Goal: Task Accomplishment & Management: Complete application form

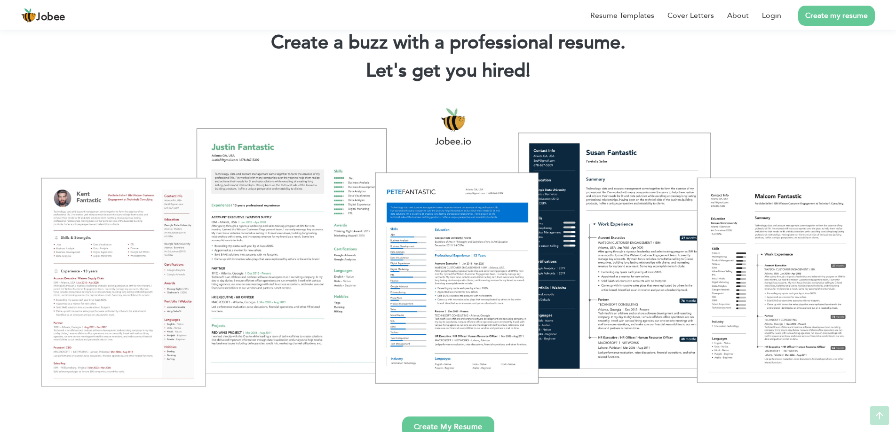
scroll to position [94, 0]
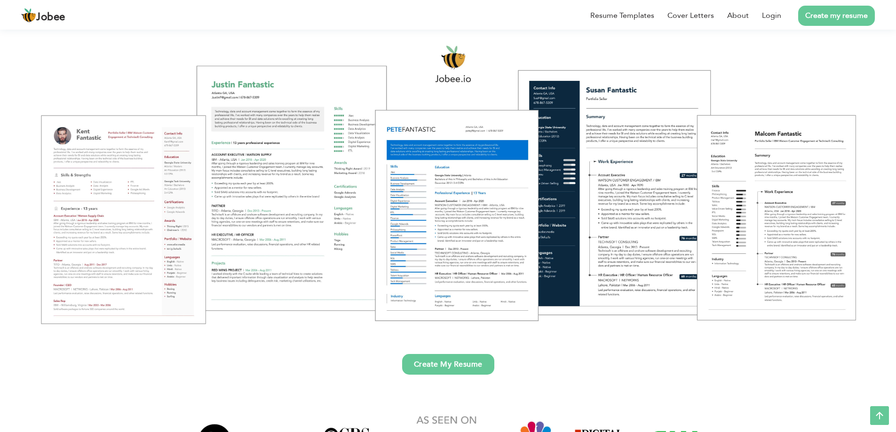
click at [833, 20] on link "Create my resume" at bounding box center [836, 16] width 77 height 20
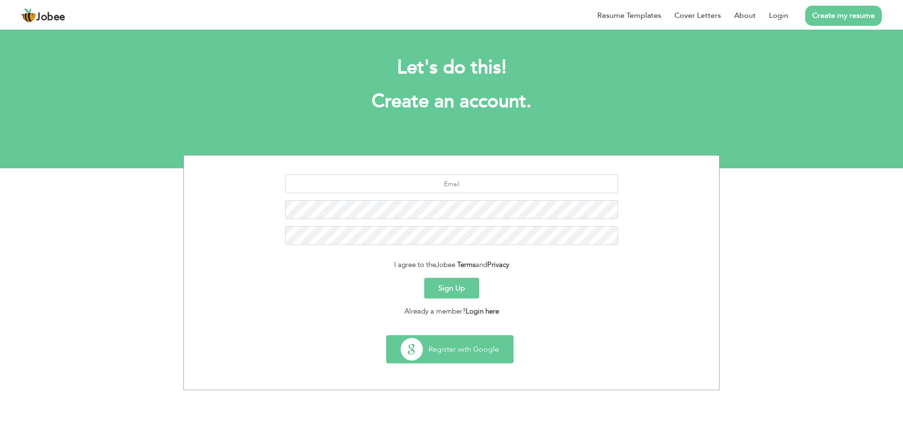
click at [476, 348] on button "Register with Google" at bounding box center [450, 349] width 126 height 27
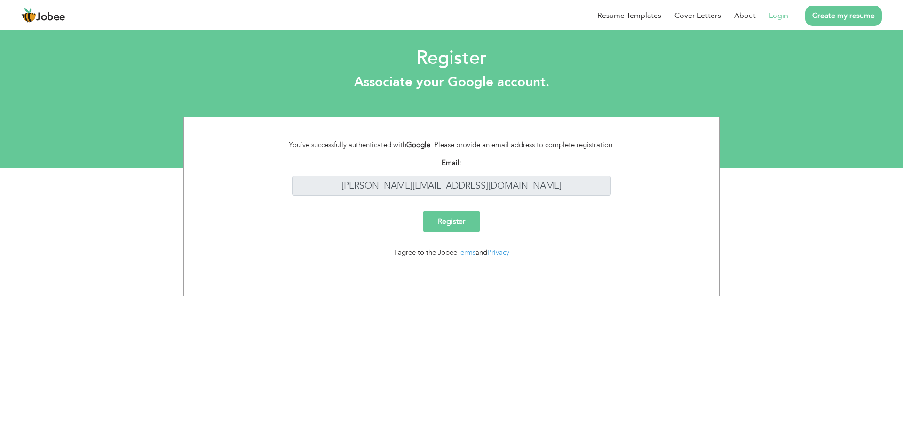
click at [459, 221] on input "Register" at bounding box center [451, 222] width 56 height 22
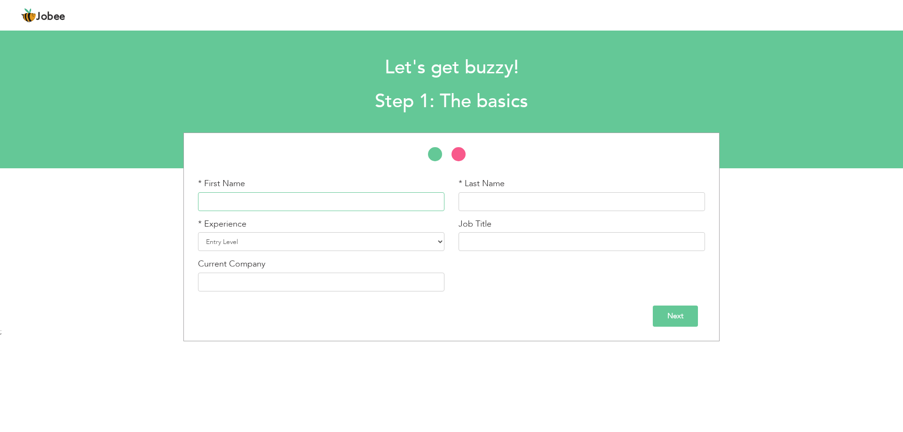
click at [395, 200] on input "text" at bounding box center [321, 201] width 246 height 19
type input "Zeeshan"
type input "Ali"
click at [421, 239] on select "Entry Level Less than 1 Year 1 Year 2 Years 3 Years 4 Years 5 Years 6 Years 7 Y…" at bounding box center [321, 241] width 246 height 19
select select "8"
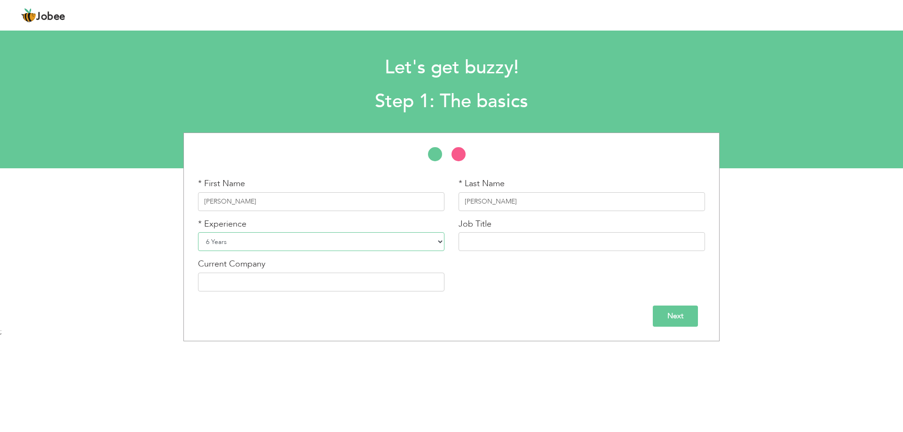
click at [198, 232] on select "Entry Level Less than 1 Year 1 Year 2 Years 3 Years 4 Years 5 Years 6 Years 7 Y…" at bounding box center [321, 241] width 246 height 19
click at [498, 231] on div "Job Title" at bounding box center [581, 234] width 246 height 33
click at [510, 241] on input "text" at bounding box center [581, 241] width 246 height 19
type input "O"
type input "R"
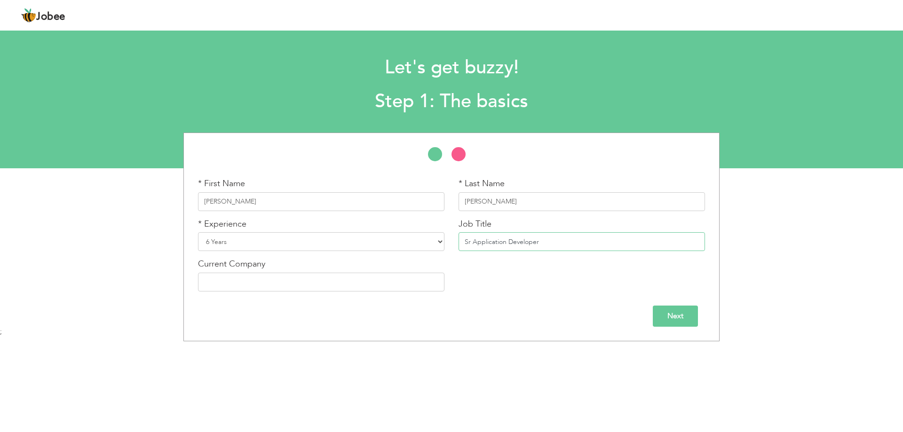
type input "Sr Application Developer"
click at [301, 288] on input "text" at bounding box center [321, 282] width 246 height 19
type input "Beacon Impex Pvt.Ltd"
drag, startPoint x: 253, startPoint y: 282, endPoint x: 408, endPoint y: 304, distance: 156.3
click at [443, 307] on div "Next" at bounding box center [451, 316] width 507 height 21
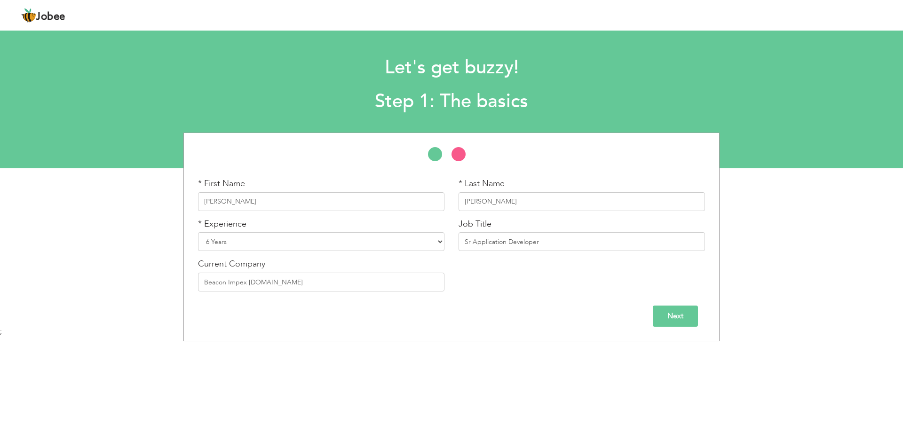
click at [682, 318] on input "Next" at bounding box center [675, 316] width 45 height 21
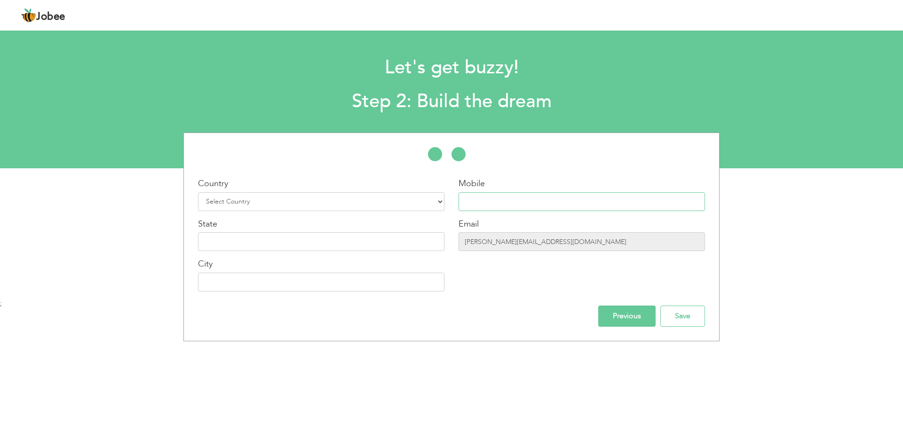
click at [500, 199] on input "text" at bounding box center [581, 201] width 246 height 19
click at [355, 201] on select "Select Country Afghanistan Albania Algeria American Samoa Andorra Angola Anguil…" at bounding box center [321, 201] width 246 height 19
select select "166"
click at [198, 192] on select "Select Country Afghanistan Albania Algeria American Samoa Andorra Angola Anguil…" at bounding box center [321, 201] width 246 height 19
click at [582, 202] on input "text" at bounding box center [581, 201] width 246 height 19
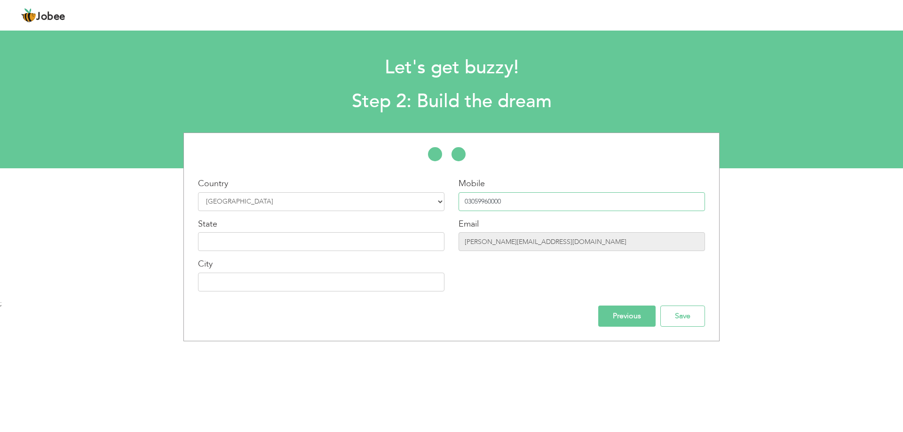
type input "03059960000"
click at [333, 237] on input "text" at bounding box center [321, 241] width 246 height 19
type input "F"
type input "Punjab"
drag, startPoint x: 298, startPoint y: 270, endPoint x: 301, endPoint y: 279, distance: 9.7
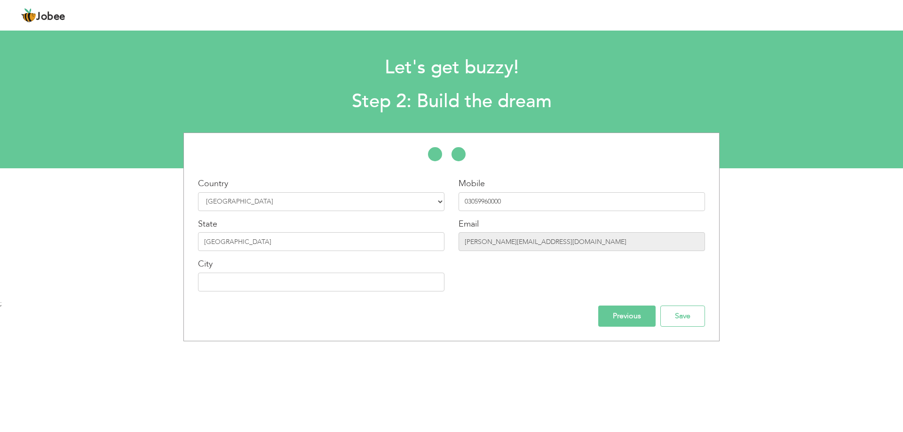
click at [298, 272] on div "City" at bounding box center [321, 274] width 246 height 33
click at [301, 279] on input "text" at bounding box center [321, 282] width 246 height 19
type input "Faisalabad"
click at [683, 316] on input "Save" at bounding box center [682, 316] width 45 height 21
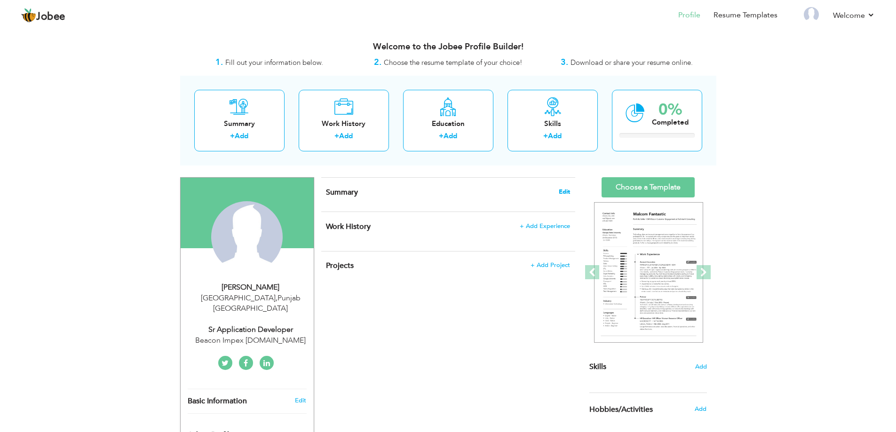
click at [566, 191] on span "Edit" at bounding box center [564, 192] width 11 height 7
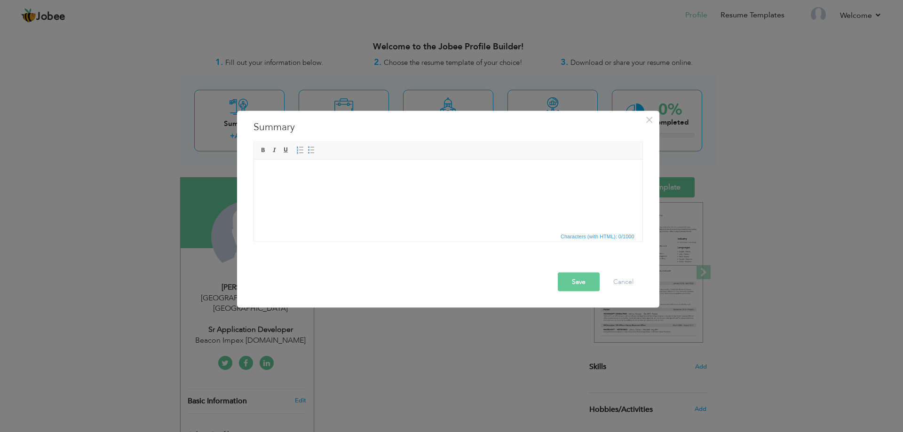
click at [625, 271] on div at bounding box center [450, 264] width 398 height 16
click at [623, 276] on button "Cancel" at bounding box center [623, 281] width 39 height 19
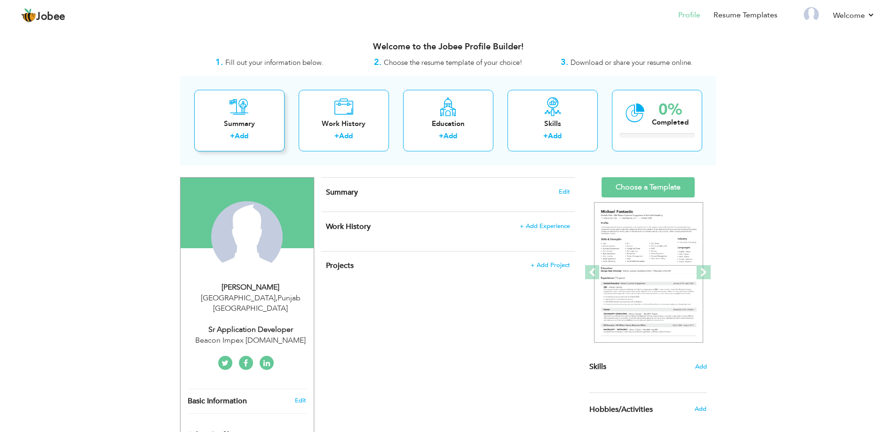
click at [257, 123] on div "Summary" at bounding box center [239, 124] width 75 height 10
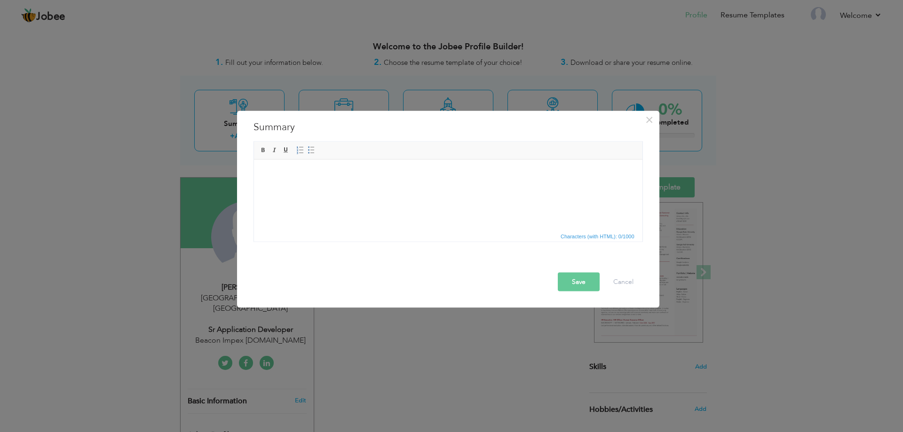
click at [326, 188] on html at bounding box center [447, 173] width 388 height 29
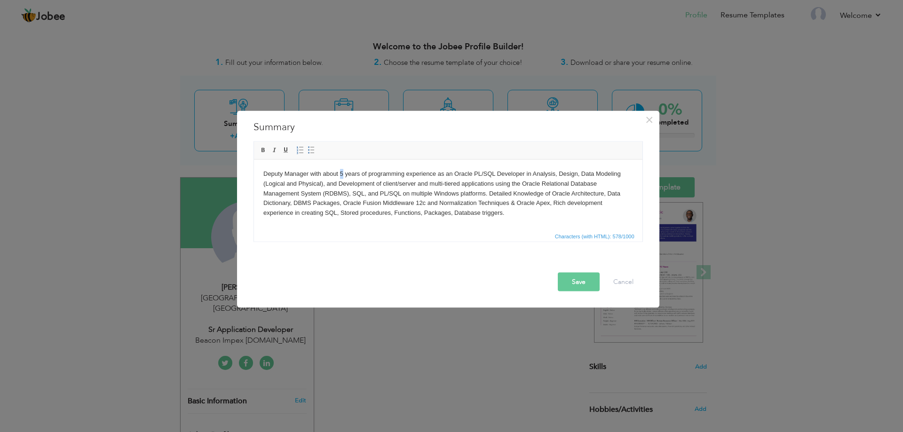
click at [339, 172] on body "Deputy Manager with about 5 years of programming experience as an Oracle PL/SQL…" at bounding box center [448, 193] width 370 height 49
click at [309, 172] on body "Deputy Manager with about 6 years of programming experience as an Oracle PL/SQL…" at bounding box center [448, 193] width 370 height 49
click at [519, 173] on body "Deputy Manager IT System Development with about 6 years of programming experien…" at bounding box center [448, 193] width 370 height 49
click at [353, 183] on body "Deputy Manager IT System Development with about 6 years of programming experien…" at bounding box center [448, 193] width 370 height 49
click at [530, 175] on body "Deputy Manager IT System Development with about 6 years of programming experien…" at bounding box center [448, 193] width 370 height 49
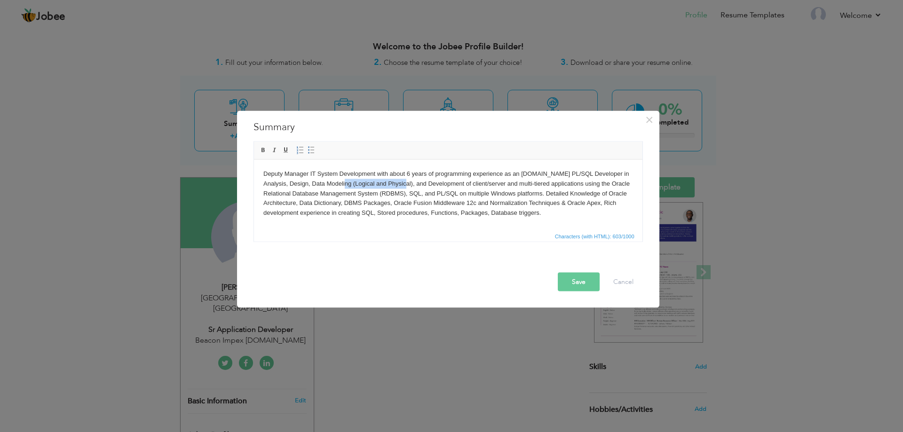
drag, startPoint x: 387, startPoint y: 182, endPoint x: 328, endPoint y: 183, distance: 59.3
click at [328, 183] on body "Deputy Manager IT System Development with about 6 years of programming experien…" at bounding box center [448, 193] width 370 height 49
click at [376, 196] on body "Deputy Manager IT System Development with about 6 years of programming experien…" at bounding box center [448, 193] width 370 height 49
click at [585, 281] on button "Save" at bounding box center [579, 281] width 42 height 19
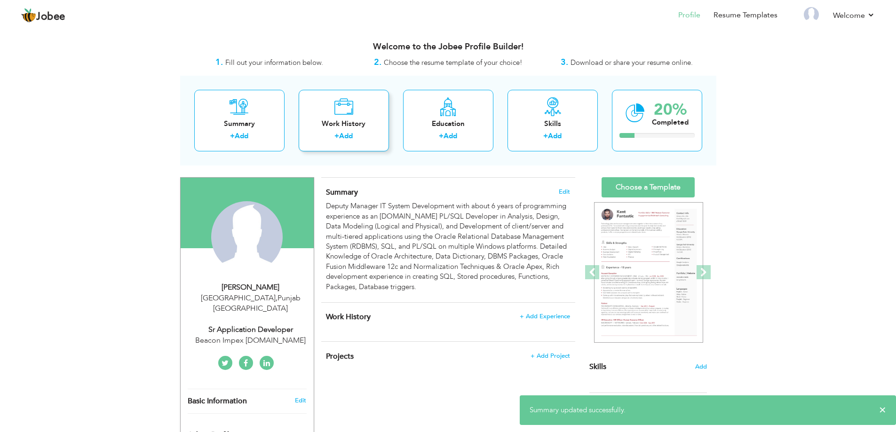
click at [338, 120] on div "Work History" at bounding box center [343, 124] width 75 height 10
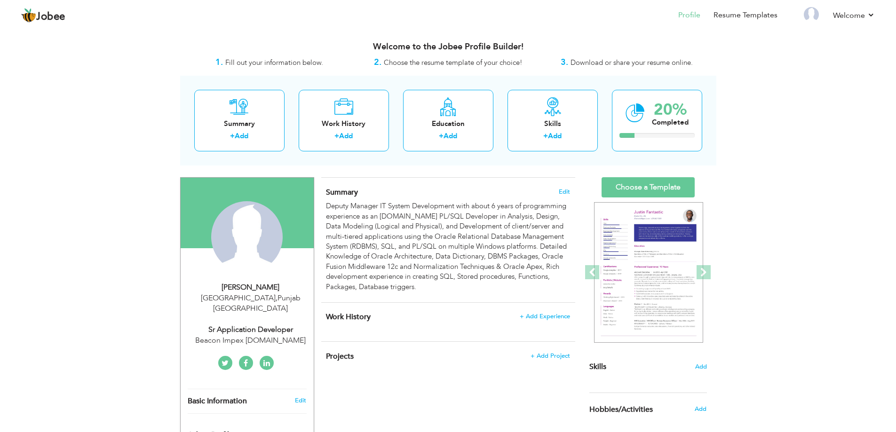
click at [332, 115] on div "Work History + Add" at bounding box center [344, 121] width 90 height 62
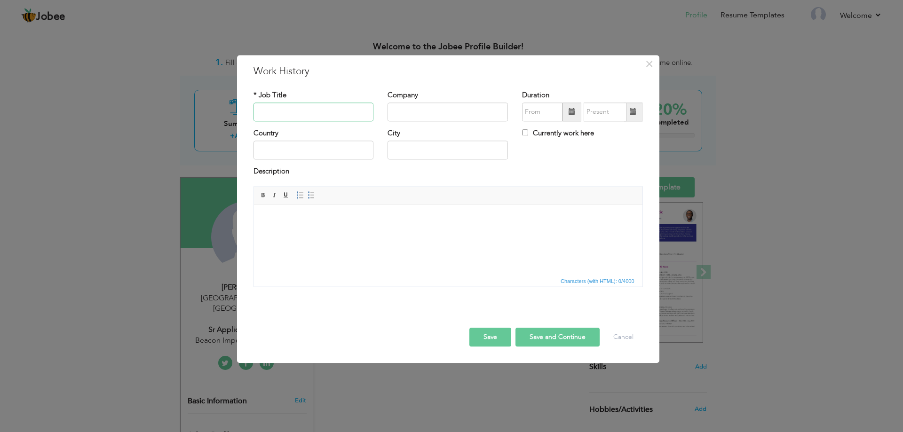
paste input "OracleDeveloper"
type input "OracleDeveloper"
click at [450, 116] on input "text" at bounding box center [447, 112] width 120 height 19
paste input "Masood Textile Mills"
type input "Masood Textile Mills Pvt. Ltd"
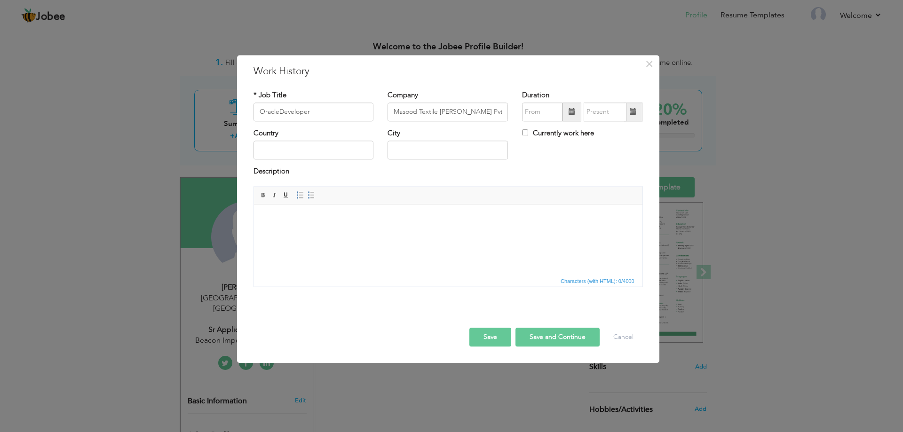
click at [569, 112] on span at bounding box center [572, 112] width 7 height 7
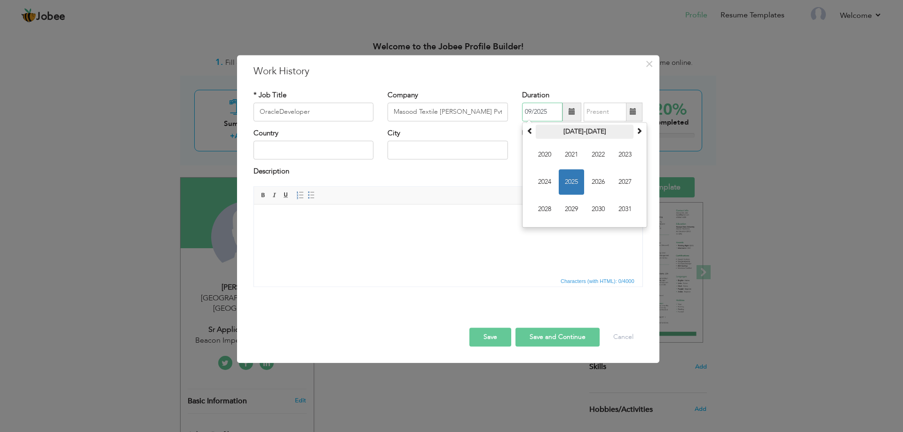
click at [587, 137] on th "2020-2031" at bounding box center [585, 132] width 98 height 14
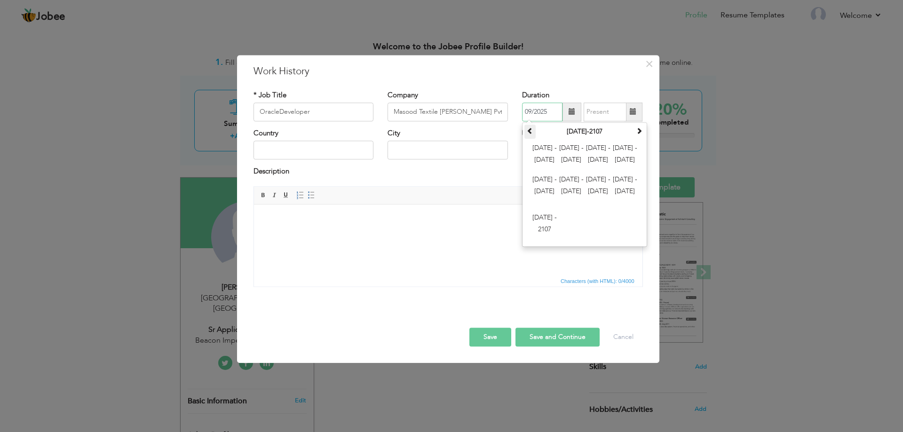
click at [530, 132] on span at bounding box center [530, 130] width 7 height 7
click at [634, 128] on th at bounding box center [638, 132] width 11 height 14
click at [472, 233] on html at bounding box center [447, 219] width 388 height 29
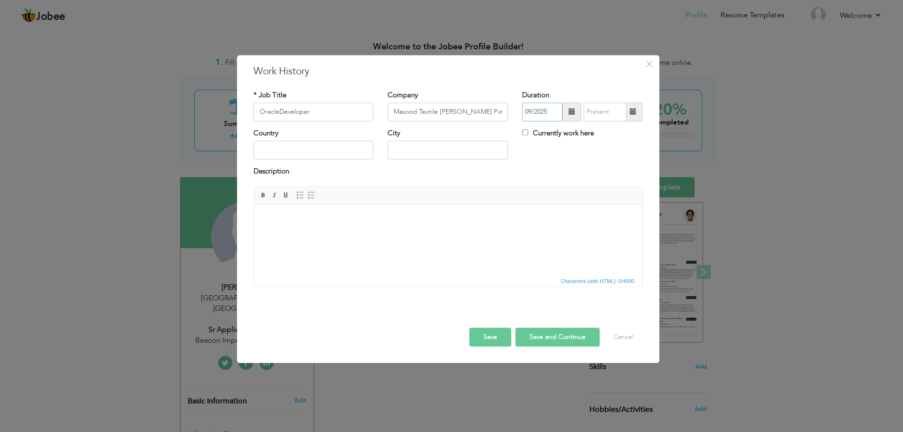
click at [552, 110] on input "09/2025" at bounding box center [542, 112] width 40 height 19
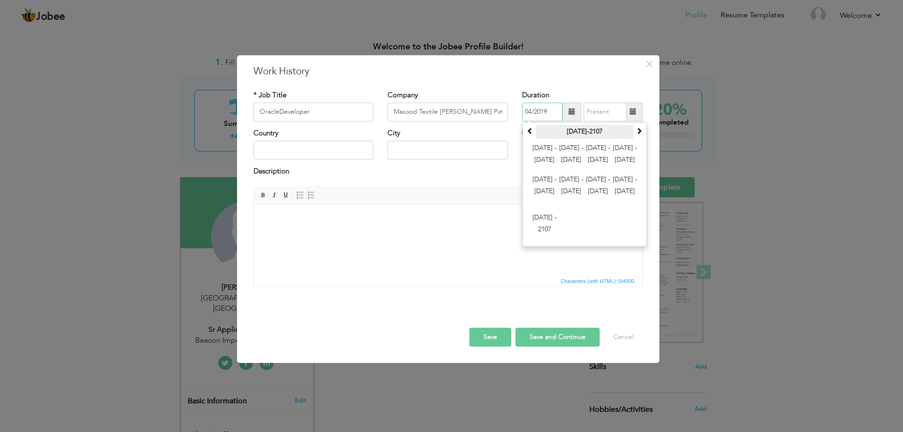
type input "04/2019"
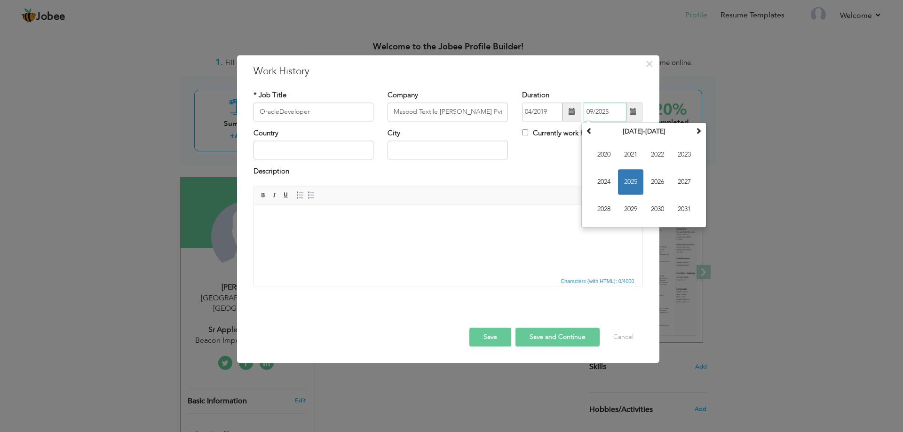
click at [613, 118] on input "09/2025" at bounding box center [605, 112] width 43 height 19
click at [624, 153] on span "2021" at bounding box center [630, 154] width 25 height 25
click at [687, 157] on span "Apr" at bounding box center [684, 154] width 25 height 25
type input "04/2021"
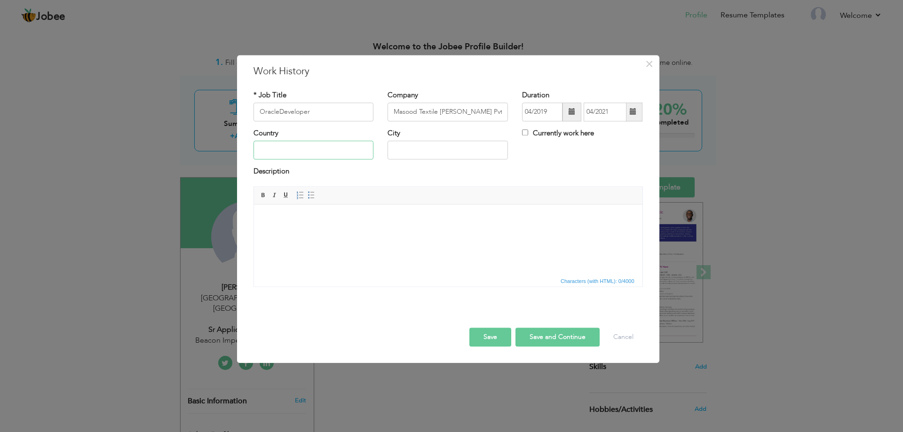
click at [335, 153] on input "text" at bounding box center [313, 150] width 120 height 19
type input "Pakistan"
type input "Faisalabad"
click at [317, 233] on html at bounding box center [447, 219] width 388 height 29
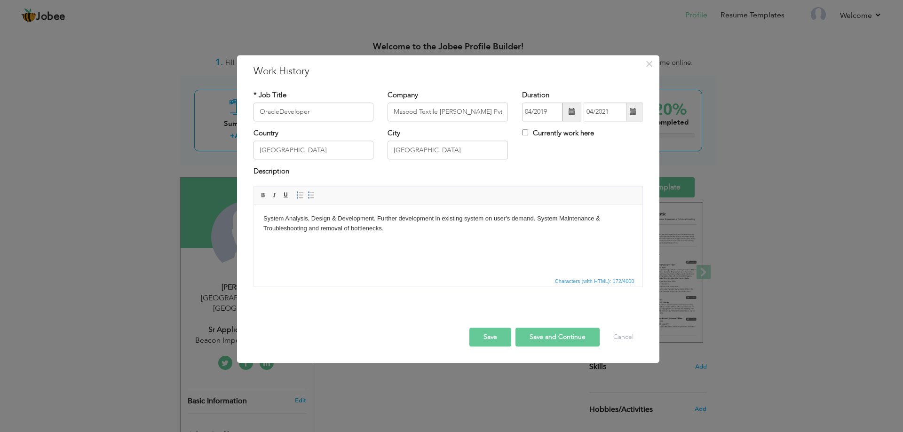
click at [377, 218] on body "System Analysis, Design & Development. Further development in existing system o…" at bounding box center [448, 224] width 370 height 20
click at [424, 225] on body "System Analysis, Design & Development. ​​​​​​​ Further development in existing …" at bounding box center [448, 224] width 370 height 20
click at [302, 196] on span at bounding box center [300, 195] width 8 height 8
click at [263, 218] on body "System Analysis, Design & Development. Further development in existing system o…" at bounding box center [448, 228] width 370 height 29
click at [301, 194] on span at bounding box center [300, 195] width 8 height 8
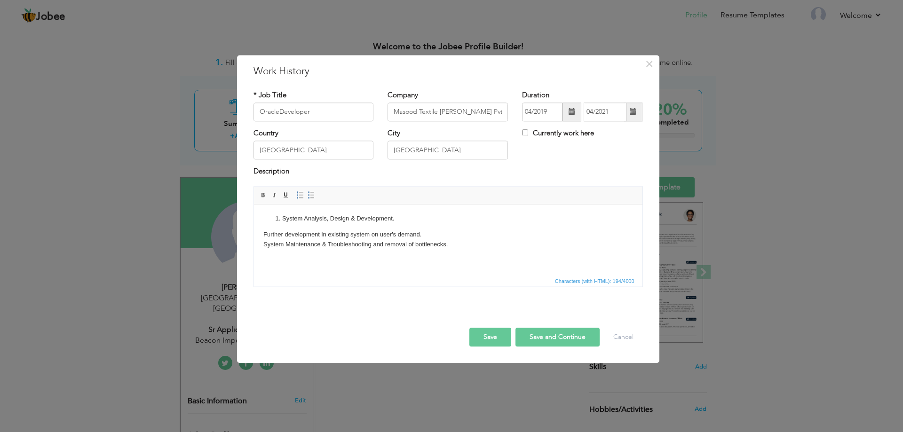
click at [262, 235] on html "System Analysis, Design & Development. Further development in existing system o…" at bounding box center [447, 232] width 388 height 54
click at [297, 193] on link "Insert/Remove Numbered List" at bounding box center [300, 195] width 10 height 10
click at [300, 195] on span at bounding box center [300, 195] width 8 height 8
click at [300, 197] on span at bounding box center [300, 195] width 8 height 8
click at [282, 217] on li "System Analysis, Design & Development." at bounding box center [448, 219] width 332 height 10
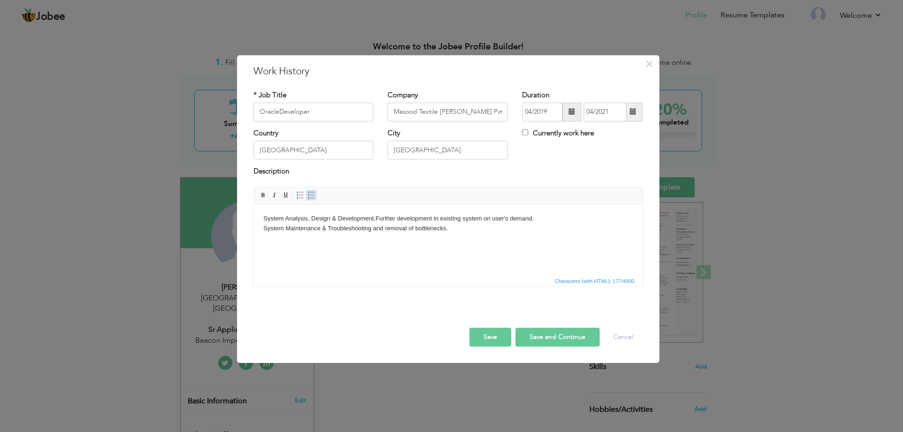
click at [312, 196] on span at bounding box center [312, 195] width 8 height 8
click at [395, 217] on li "System Analysis, Design & Development. Further development in existing system o…" at bounding box center [448, 219] width 332 height 10
click at [263, 243] on body "System Analysis, Design & Development. Further development in existing system o…" at bounding box center [448, 231] width 370 height 35
click at [490, 335] on button "Save" at bounding box center [490, 337] width 42 height 19
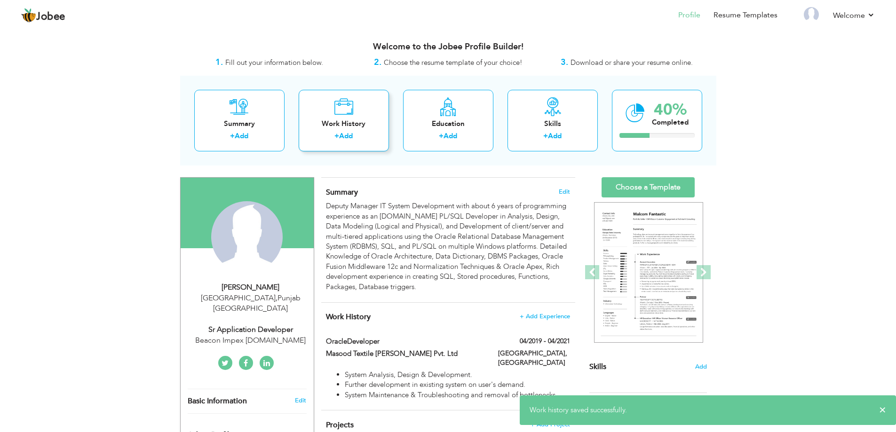
click at [339, 129] on div "Work History + Add" at bounding box center [344, 121] width 90 height 62
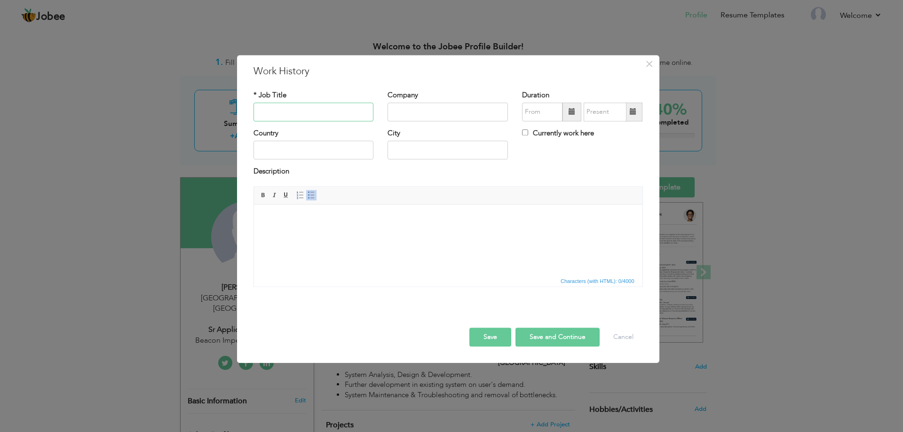
paste input "Software Developer"
type input "Software Developer"
click at [445, 105] on input "text" at bounding box center [447, 112] width 120 height 19
paste input "Nimra Textile (Pvt) Ltd"
click at [445, 112] on input "Nimra Textile (Pvt) Ltd" at bounding box center [447, 112] width 120 height 19
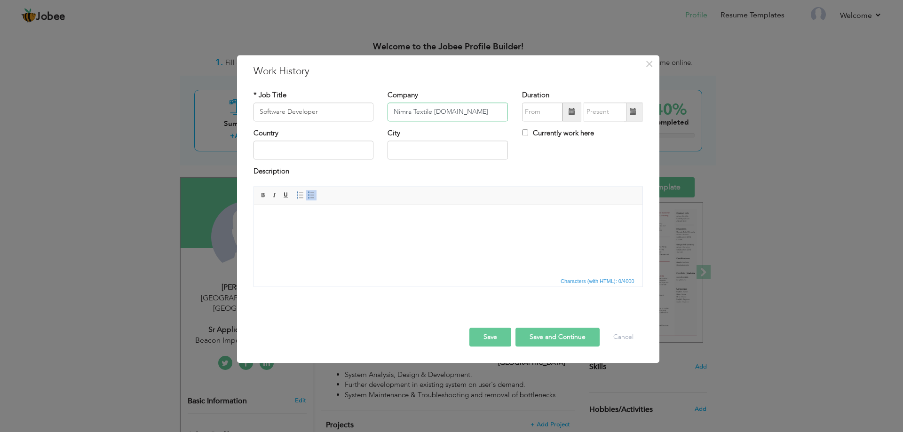
type input "Nimra Textile Pvt.Ltd"
click at [550, 114] on input "text" at bounding box center [542, 112] width 40 height 19
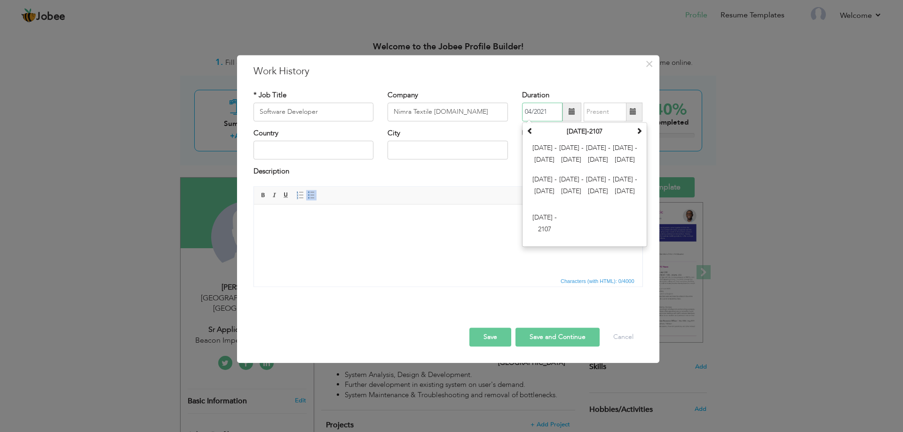
type input "04/2021"
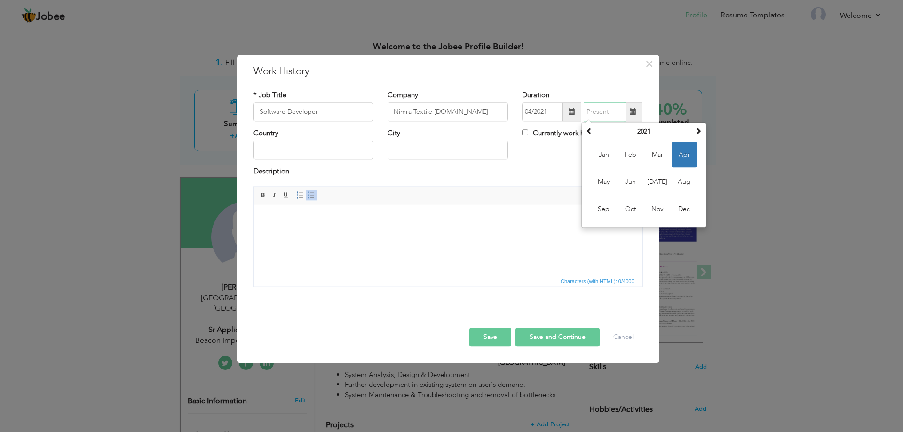
click at [600, 117] on input "text" at bounding box center [605, 112] width 43 height 19
click at [696, 129] on span at bounding box center [698, 130] width 7 height 7
click at [656, 157] on span "Mar" at bounding box center [657, 154] width 25 height 25
type input "03/2022"
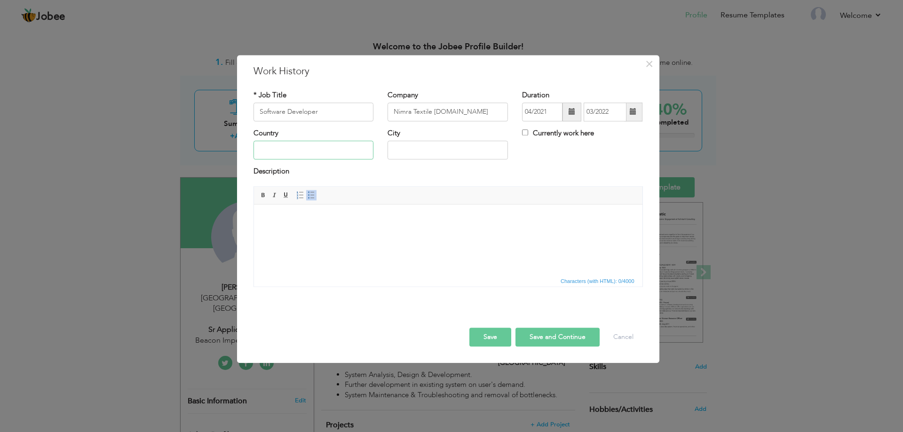
click at [291, 145] on input "text" at bounding box center [313, 150] width 120 height 19
type input "Pakistan"
type input "Faisalabad"
click at [331, 233] on html at bounding box center [447, 219] width 388 height 29
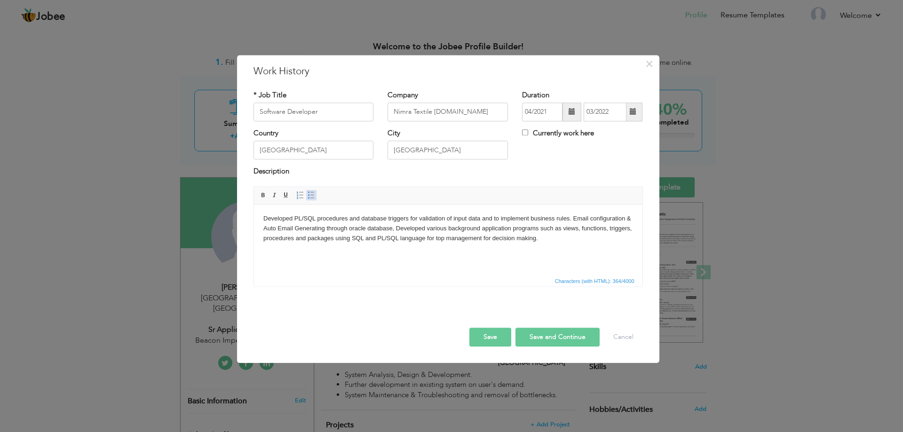
click at [315, 190] on link "Insert/Remove Bulleted List" at bounding box center [311, 195] width 10 height 10
click at [592, 220] on li "Developed PL/SQL procedures and database triggers for validation of input data …" at bounding box center [448, 233] width 332 height 39
click at [473, 226] on li "Email configuration & Auto Email Generating through oracle database, Developed …" at bounding box center [448, 238] width 332 height 29
click at [467, 238] on li "Developed various background application programs such as views, functions, tri…" at bounding box center [448, 244] width 332 height 20
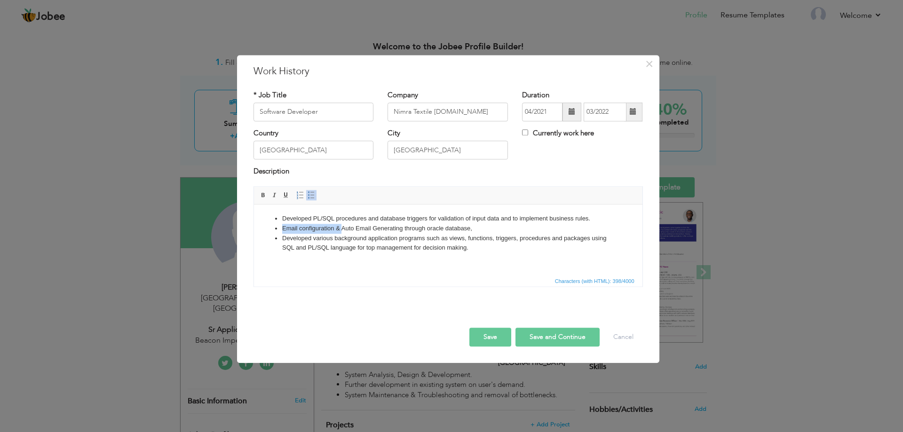
drag, startPoint x: 341, startPoint y: 227, endPoint x: 283, endPoint y: 224, distance: 57.9
click at [283, 224] on li "Email configuration & Auto Email Generating through oracle database," at bounding box center [448, 229] width 332 height 10
click at [371, 228] on li "Auto Email Generating through oracle database," at bounding box center [448, 229] width 332 height 10
click at [469, 250] on li "Developed various background application programs such as views, functions, tri…" at bounding box center [448, 244] width 332 height 20
click at [471, 251] on li "Developed various background application programs such as views, functions, tri…" at bounding box center [448, 244] width 332 height 20
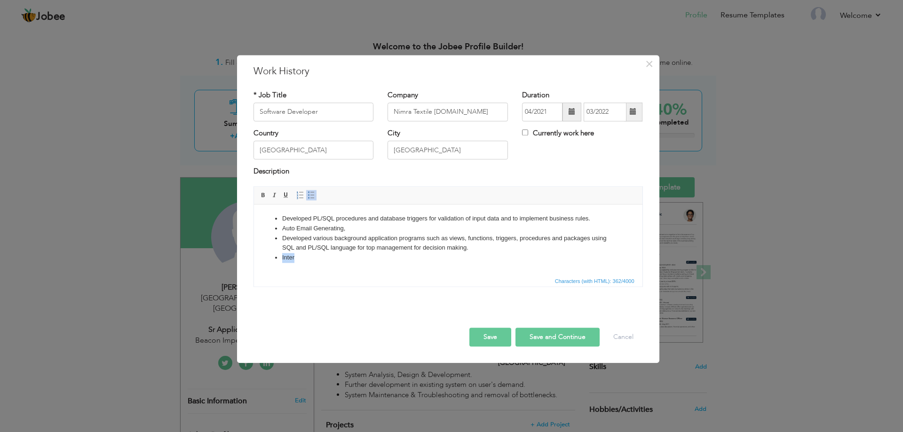
drag, startPoint x: 288, startPoint y: 260, endPoint x: 282, endPoint y: 260, distance: 6.6
click at [282, 260] on li "Inter" at bounding box center [448, 258] width 332 height 10
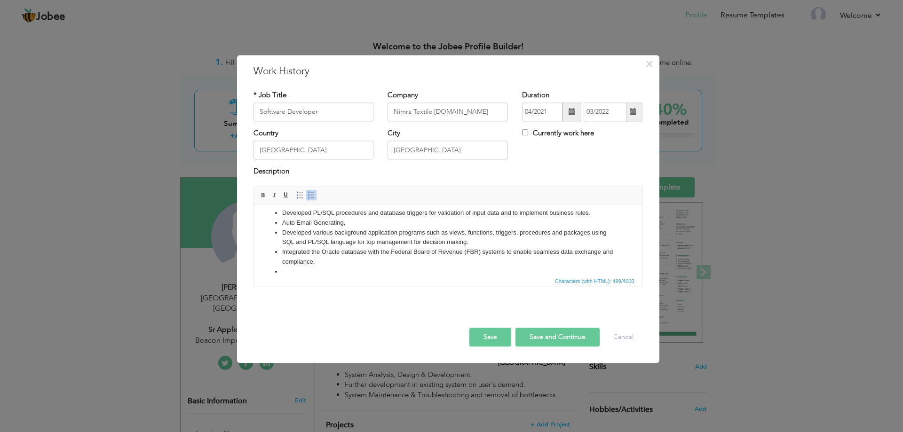
scroll to position [16, 0]
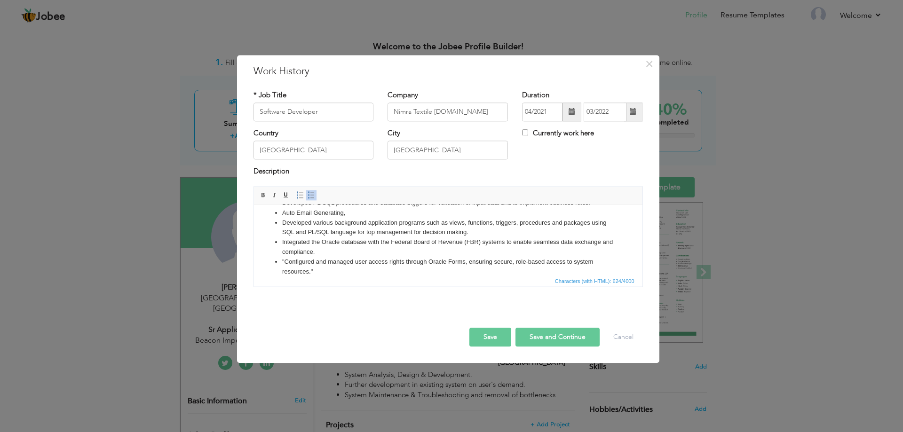
click at [283, 258] on li ""Configured and managed user access rights through Oracle Forms, ensuring secur…" at bounding box center [448, 267] width 332 height 20
click at [320, 268] on li "Configured and managed user access rights through Oracle Forms, ensuring secure…" at bounding box center [448, 267] width 332 height 20
click at [539, 335] on button "Save and Continue" at bounding box center [557, 337] width 84 height 19
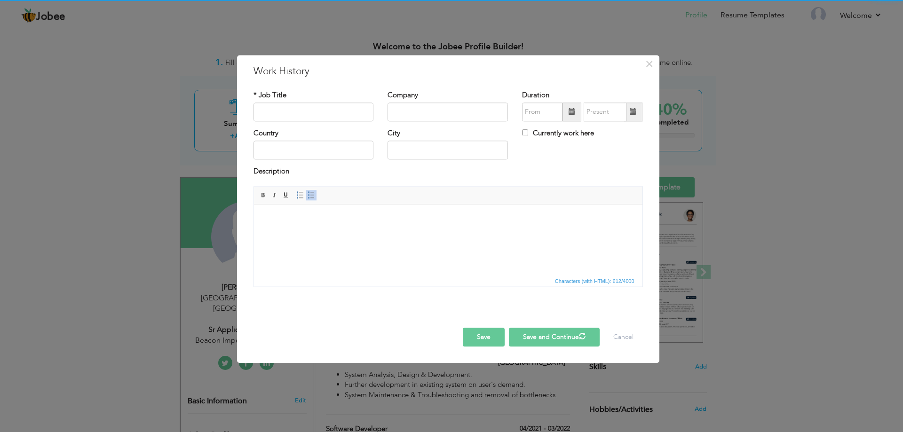
scroll to position [0, 0]
click at [296, 107] on input "text" at bounding box center [313, 112] width 120 height 19
paste input "Deputy Manager"
type input "Deputy Manager IT"
click at [420, 105] on input "text" at bounding box center [447, 112] width 120 height 19
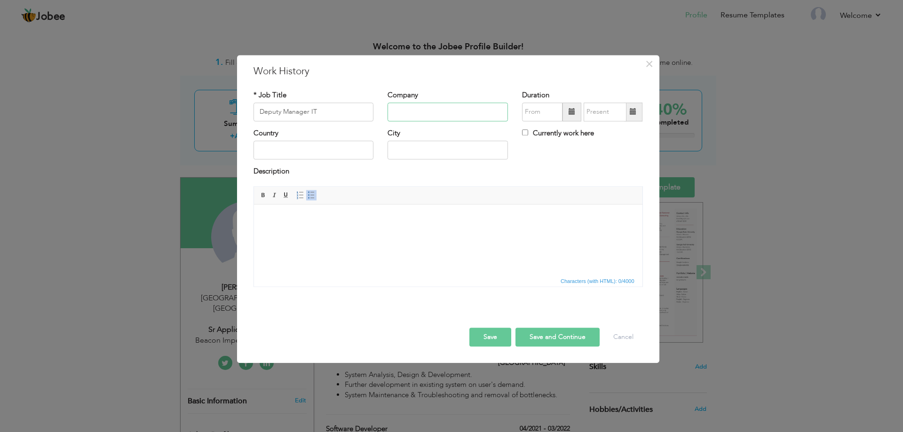
paste input "Beacon Impex (Pvt) Ltd"
type input "Beacon Impex (Pvt) Ltd"
click at [555, 110] on input "text" at bounding box center [542, 112] width 40 height 19
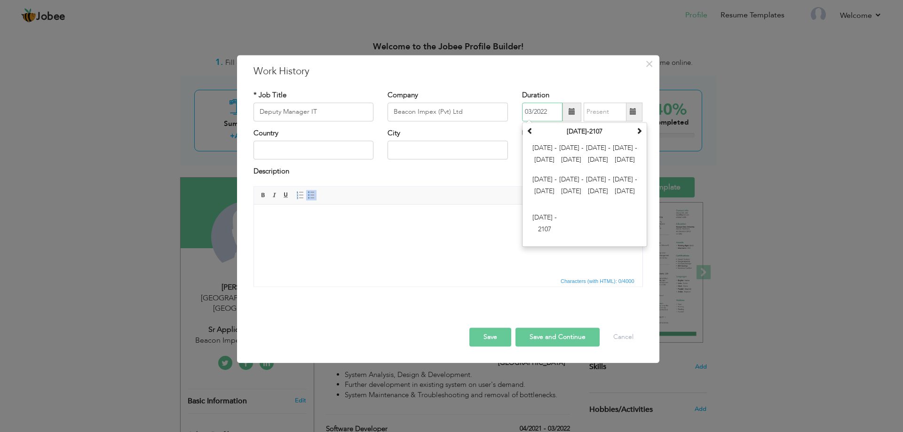
type input "03/2022"
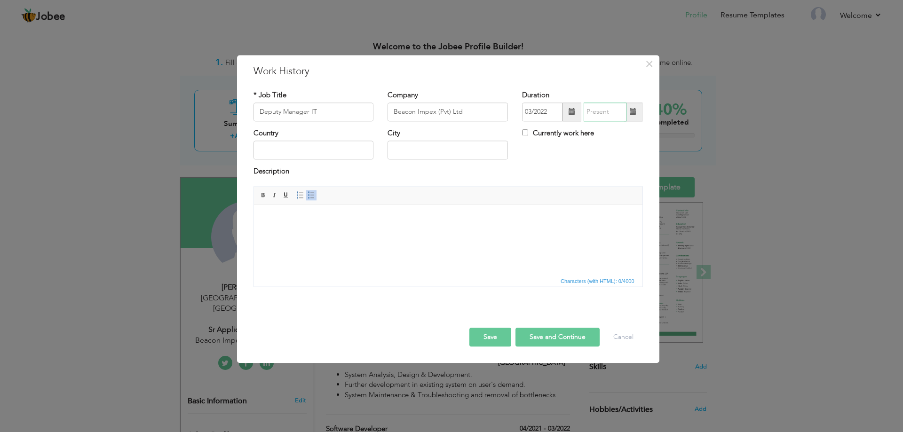
click at [603, 111] on input "text" at bounding box center [605, 112] width 43 height 19
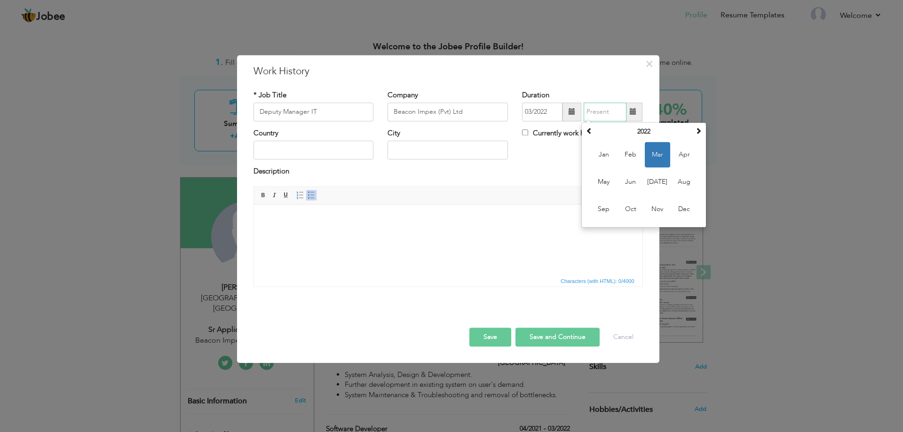
click at [606, 108] on input "text" at bounding box center [605, 112] width 43 height 19
click at [537, 133] on label "Currently work here" at bounding box center [558, 133] width 72 height 10
click at [528, 133] on input "Currently work here" at bounding box center [525, 132] width 6 height 6
checkbox input "true"
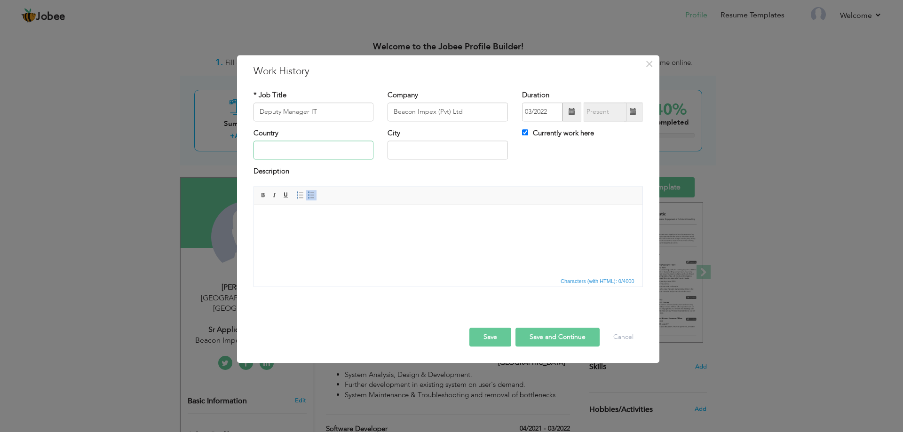
click at [303, 150] on input "text" at bounding box center [313, 150] width 120 height 19
type input "Pakistan"
type input "Faisalabad"
click at [317, 233] on html at bounding box center [447, 219] width 388 height 29
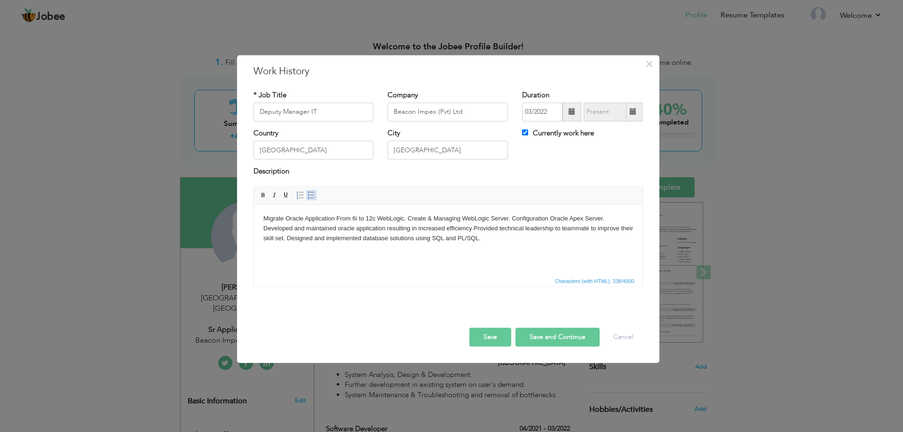
click at [312, 198] on span at bounding box center [312, 195] width 8 height 8
click at [530, 218] on li "Migrate Oracle Application From 6i to 12c WebLogic. Create & Managing WebLogic …" at bounding box center [448, 228] width 332 height 29
click at [376, 226] on li "Configuration Oracle Apex Server. Developed and maintained oracle application r…" at bounding box center [448, 238] width 332 height 29
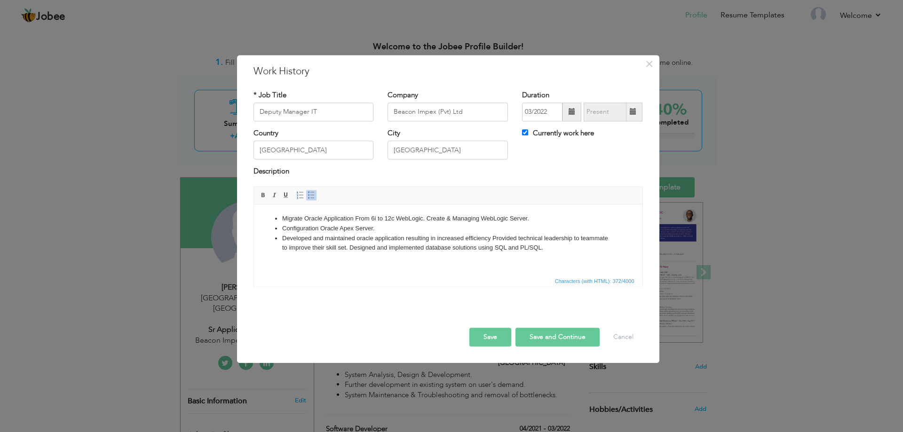
click at [349, 245] on li "Developed and maintained oracle application resulting in increased efficiency P…" at bounding box center [448, 244] width 332 height 20
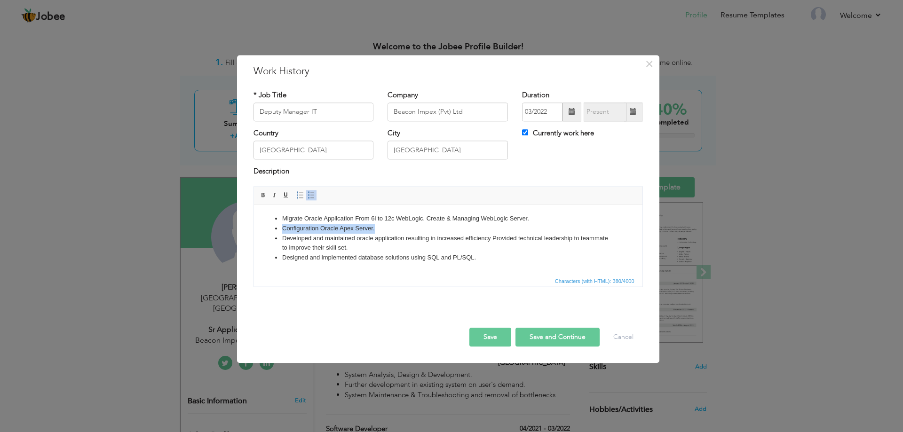
drag, startPoint x: 379, startPoint y: 227, endPoint x: 275, endPoint y: 228, distance: 103.9
click at [282, 228] on li "Configuration Oracle Apex Server." at bounding box center [448, 229] width 332 height 10
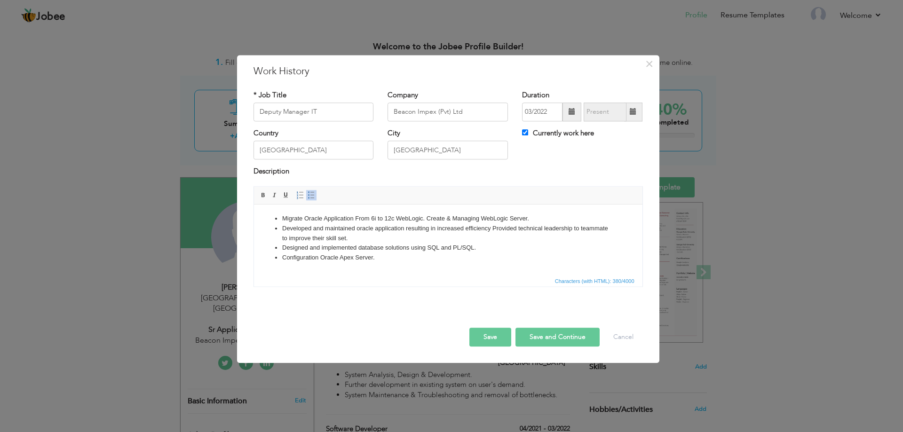
click at [491, 247] on li "Designed and implemented database solutions using SQL and PL/SQL." at bounding box center [448, 248] width 332 height 10
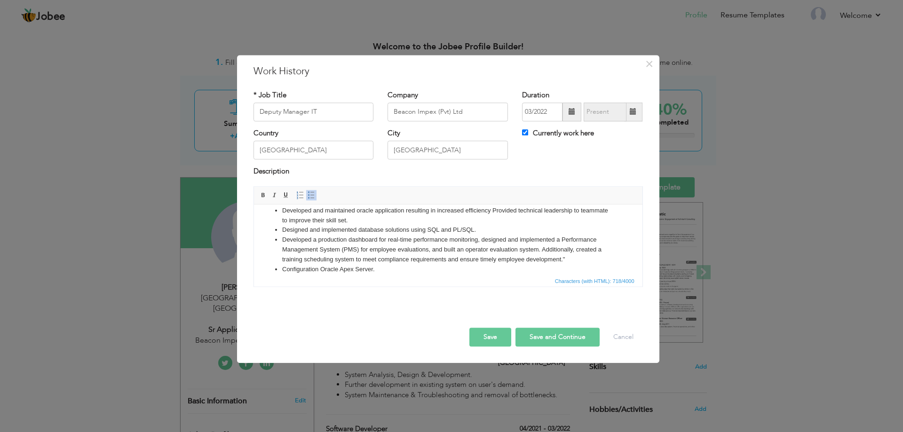
scroll to position [26, 0]
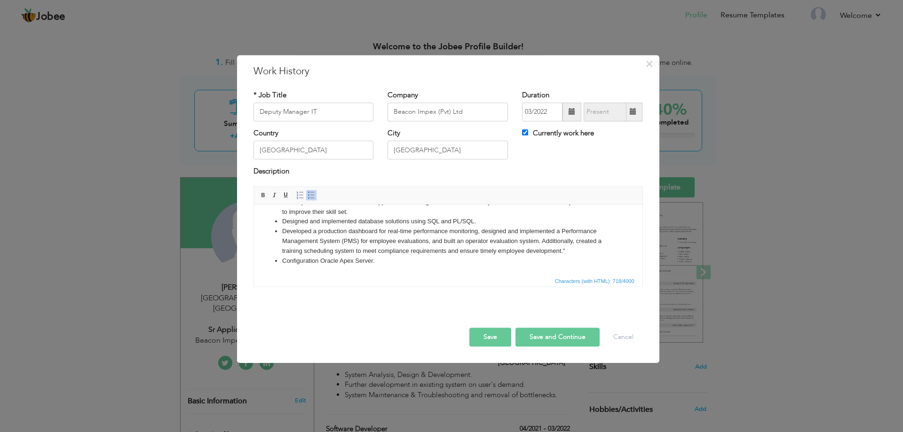
click at [482, 230] on li "Developed a production dashboard for real-time performance monitoring, designed…" at bounding box center [448, 241] width 332 height 29
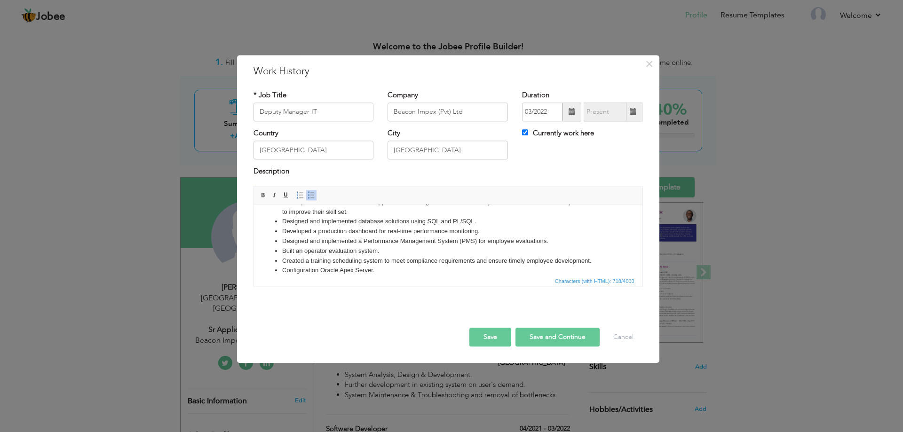
scroll to position [35, 0]
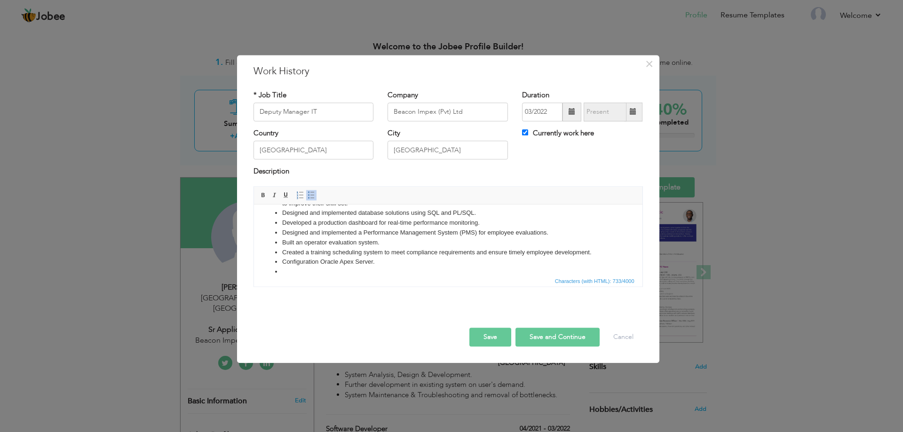
click at [345, 277] on span "Characters (with HTML): 733/4000" at bounding box center [448, 280] width 388 height 11
click at [302, 267] on li at bounding box center [448, 272] width 332 height 10
click at [304, 270] on li at bounding box center [448, 272] width 332 height 10
click at [308, 269] on li at bounding box center [448, 272] width 332 height 10
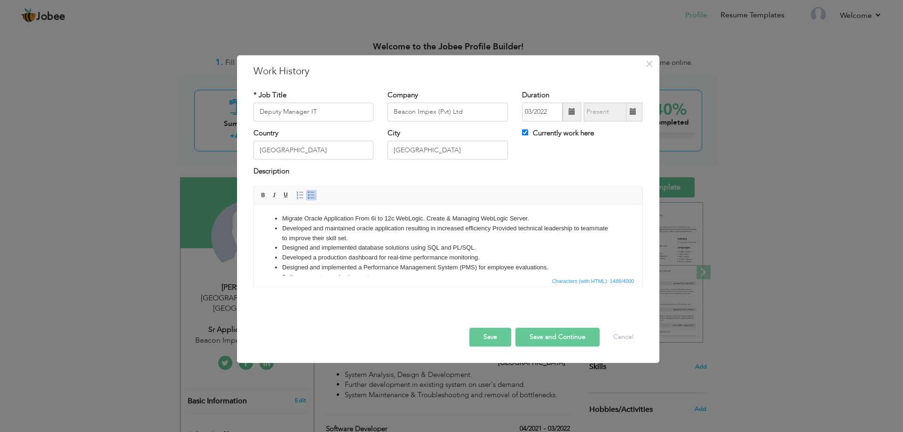
scroll to position [47, 0]
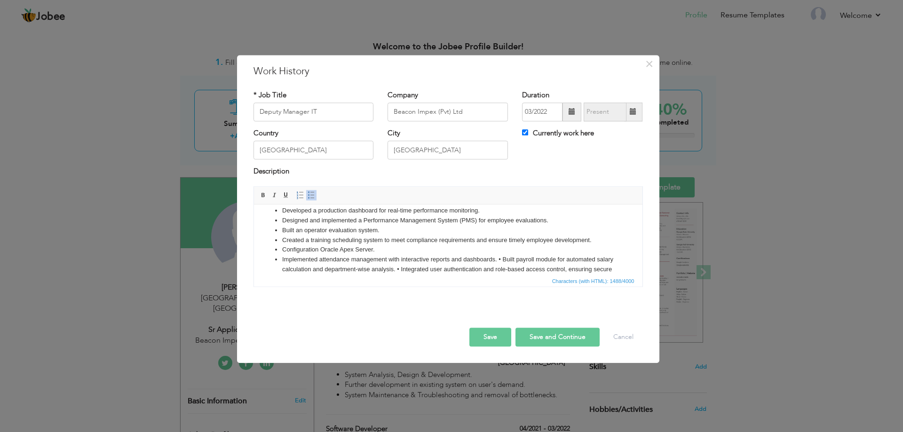
click at [308, 256] on li "Implemented attendance management with interactive reports and dashboards. • Bu…" at bounding box center [448, 289] width 332 height 69
click at [485, 261] on li "Develop attendance management with interactive reports and dashboards. • Built …" at bounding box center [448, 289] width 332 height 69
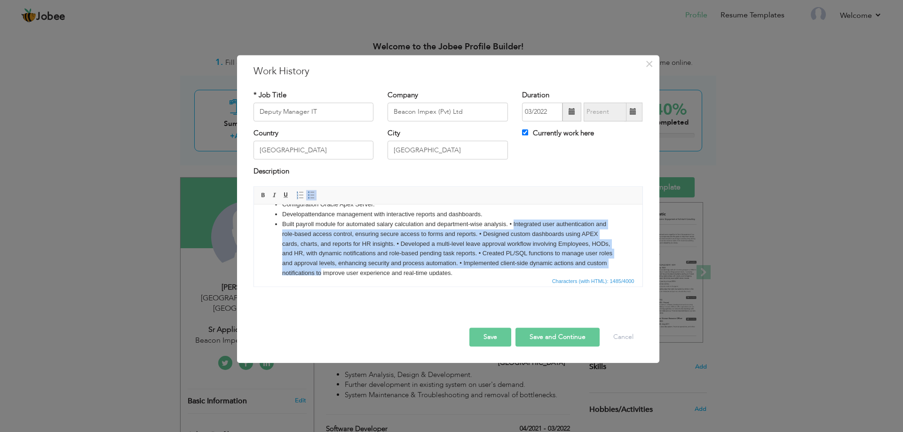
scroll to position [105, 0]
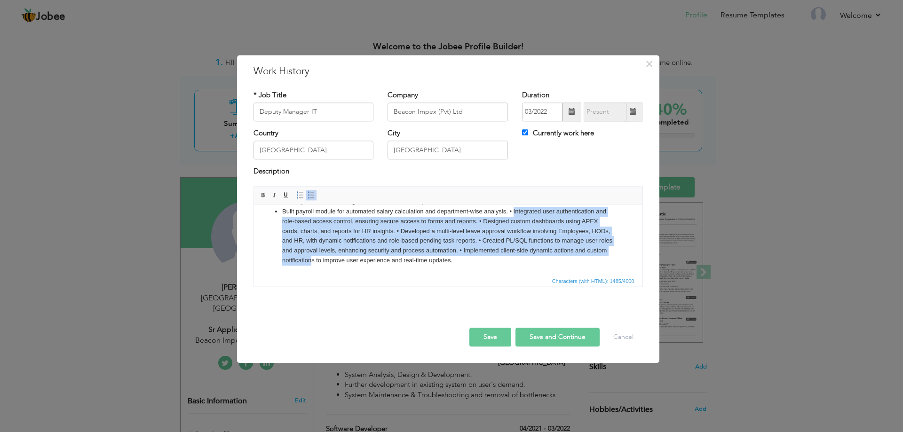
drag, startPoint x: 513, startPoint y: 267, endPoint x: 343, endPoint y: 256, distance: 170.1
click at [343, 256] on li "Built payroll module for automated salary calculation and department-wise analy…" at bounding box center [448, 236] width 332 height 59
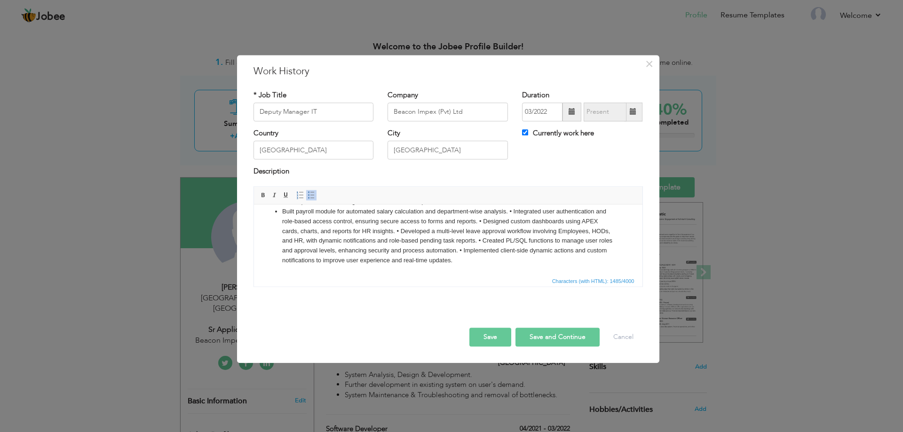
click at [517, 255] on li "Built payroll module for automated salary calculation and department-wise analy…" at bounding box center [448, 236] width 332 height 59
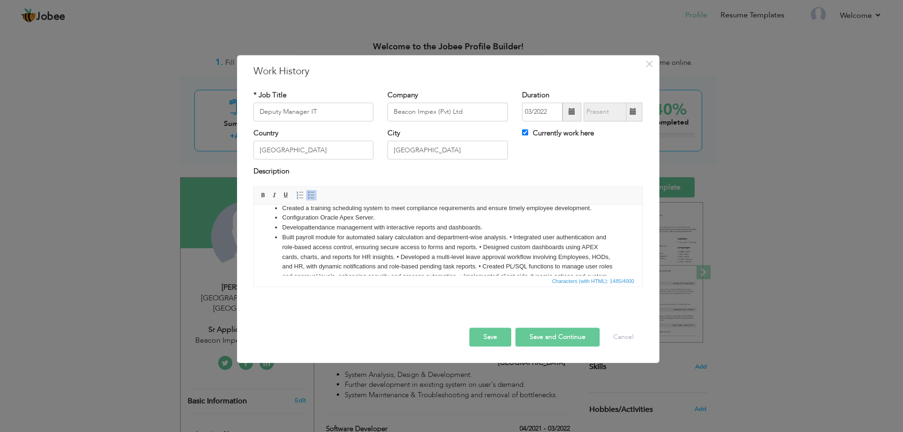
scroll to position [58, 0]
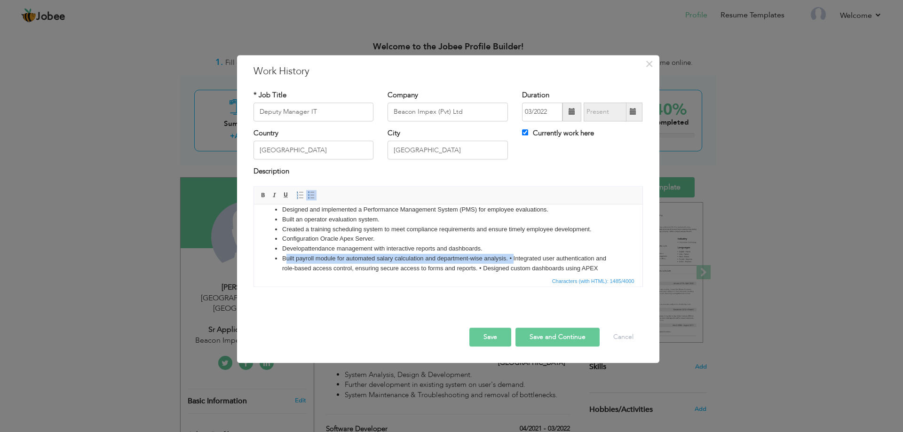
drag, startPoint x: 513, startPoint y: 258, endPoint x: 284, endPoint y: 262, distance: 229.0
click at [284, 262] on li "Built payroll module for automated salary calculation and department-wise analy…" at bounding box center [448, 283] width 332 height 59
click at [573, 258] on li "Integrated user authentication and role-based access control, ensuring secure a…" at bounding box center [448, 278] width 332 height 49
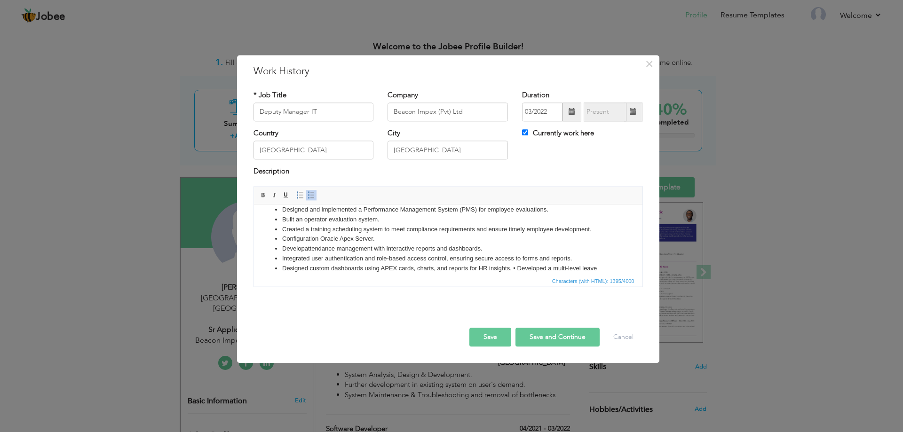
click at [513, 268] on li "Designed custom dashboards using APEX cards, charts, and reports for HR insight…" at bounding box center [448, 283] width 332 height 39
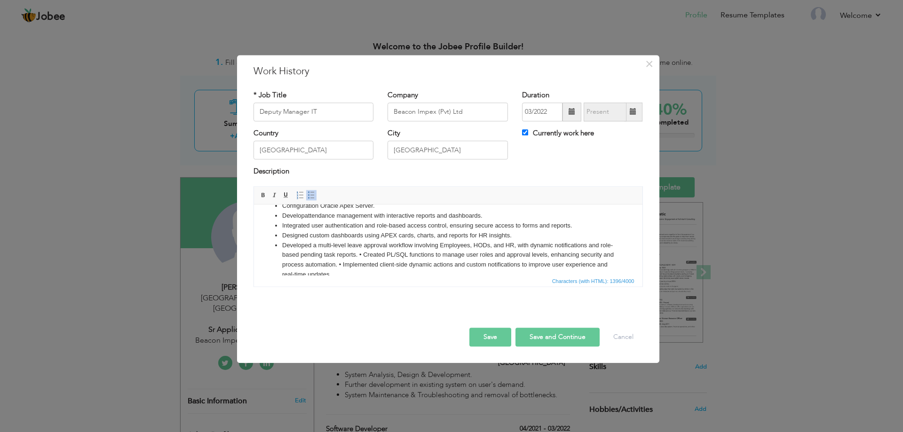
scroll to position [105, 0]
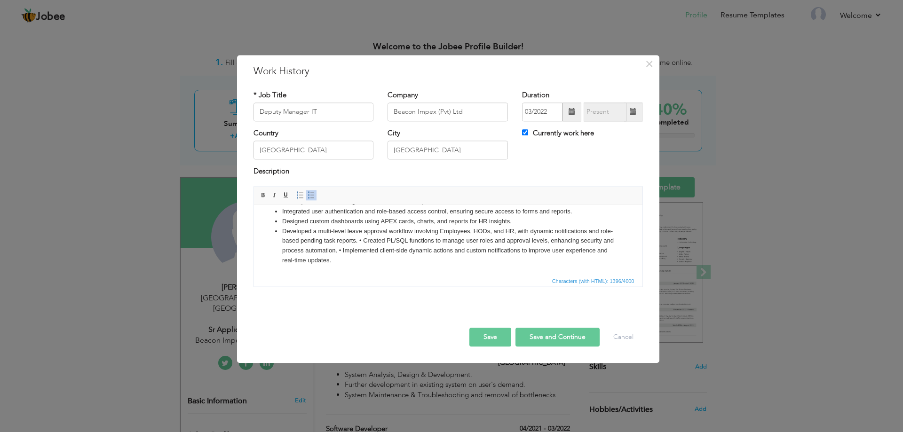
click at [371, 239] on li "Developed a multi-level leave approval workflow involving Employees, HODs, and …" at bounding box center [448, 246] width 332 height 39
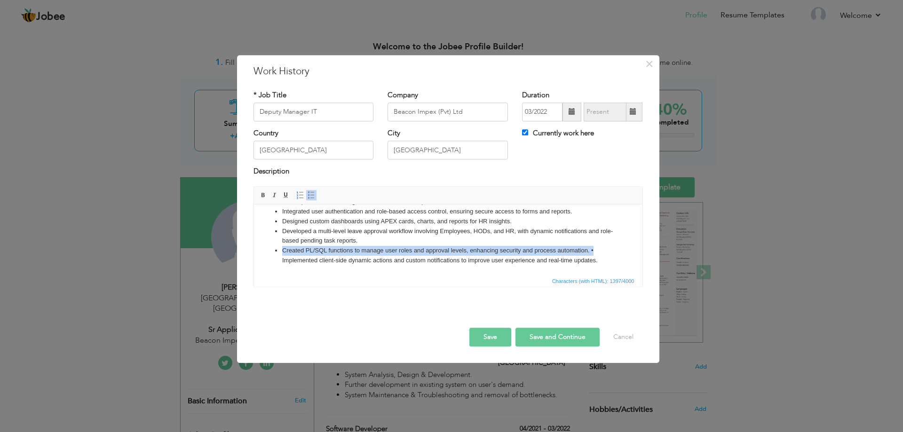
drag, startPoint x: 492, startPoint y: 242, endPoint x: 257, endPoint y: 253, distance: 235.4
click at [257, 253] on html "Migrate Oracle Application From 6i to 12c WebLogic. Create & Managing WebLogic …" at bounding box center [447, 187] width 388 height 175
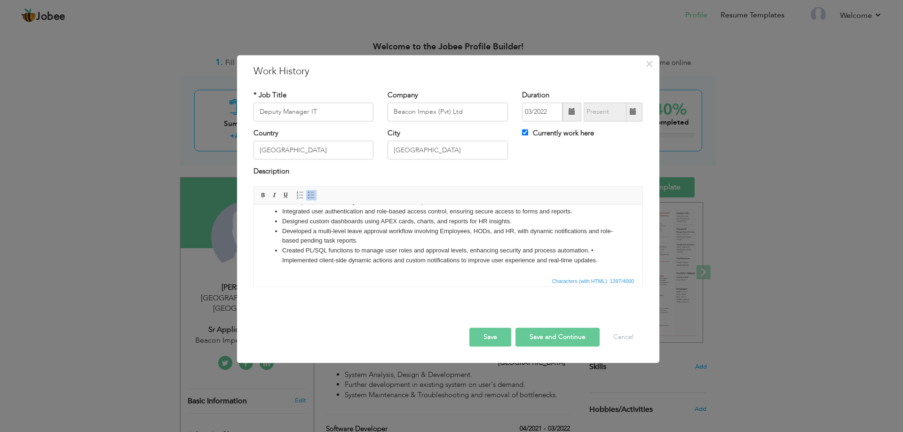
scroll to position [95, 0]
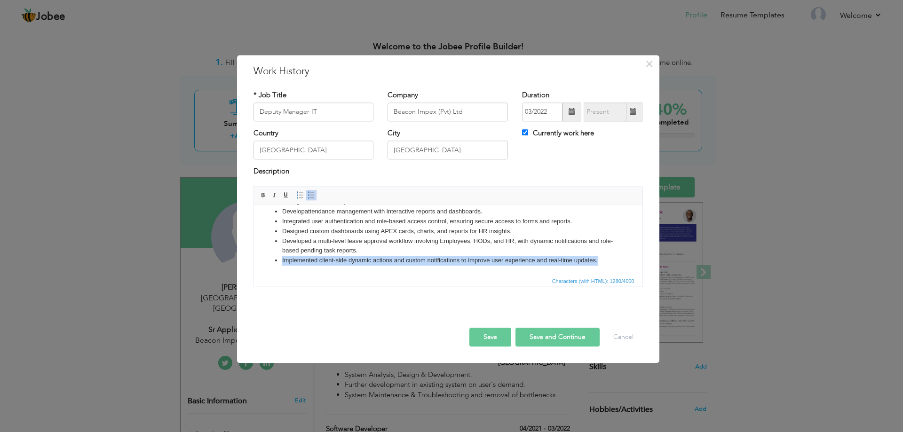
drag, startPoint x: 608, startPoint y: 261, endPoint x: 262, endPoint y: 261, distance: 345.2
click at [263, 261] on ul "Migrate Oracle Application From 6i to 12c WebLogic. Create & Managing WebLogic …" at bounding box center [448, 192] width 370 height 147
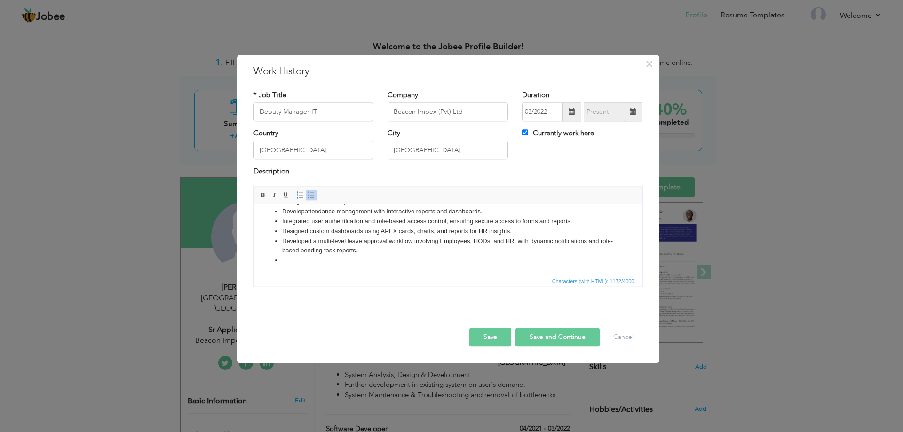
scroll to position [85, 0]
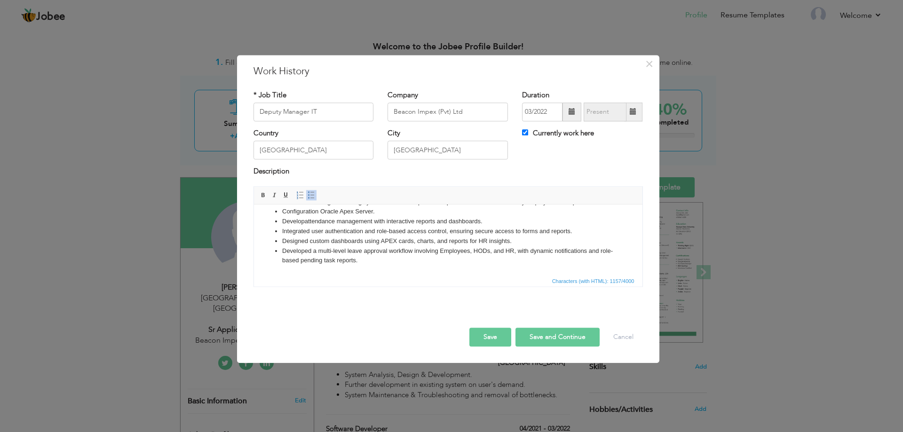
click at [486, 337] on button "Save" at bounding box center [490, 337] width 42 height 19
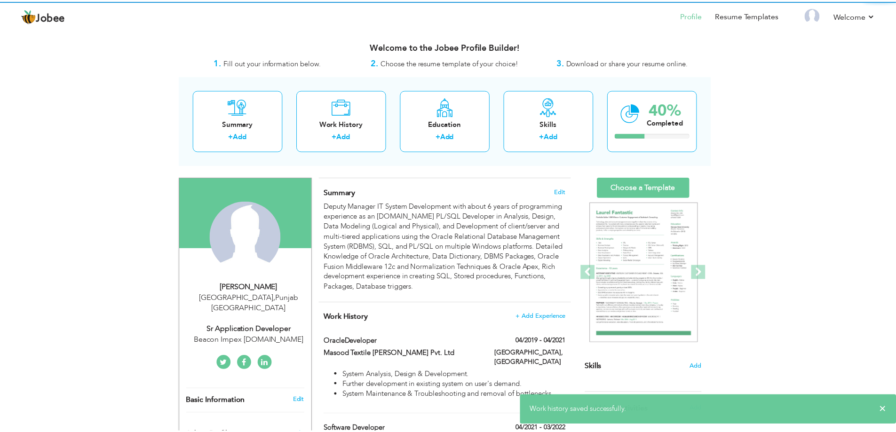
scroll to position [0, 0]
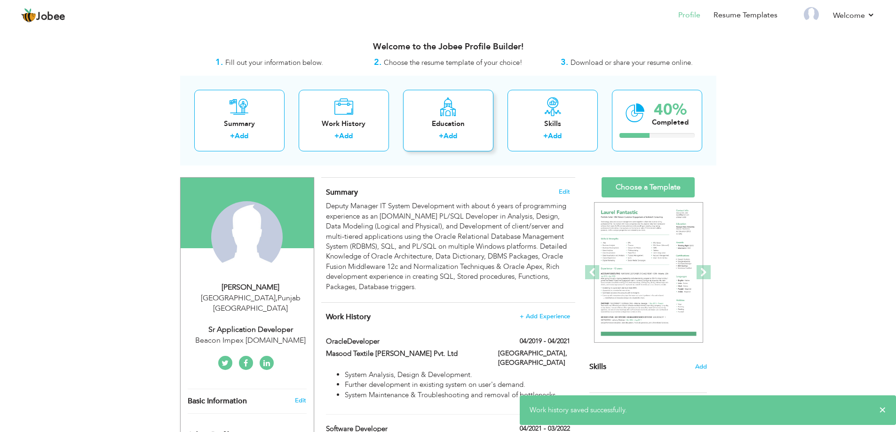
click at [450, 127] on div "Education" at bounding box center [448, 124] width 75 height 10
radio input "true"
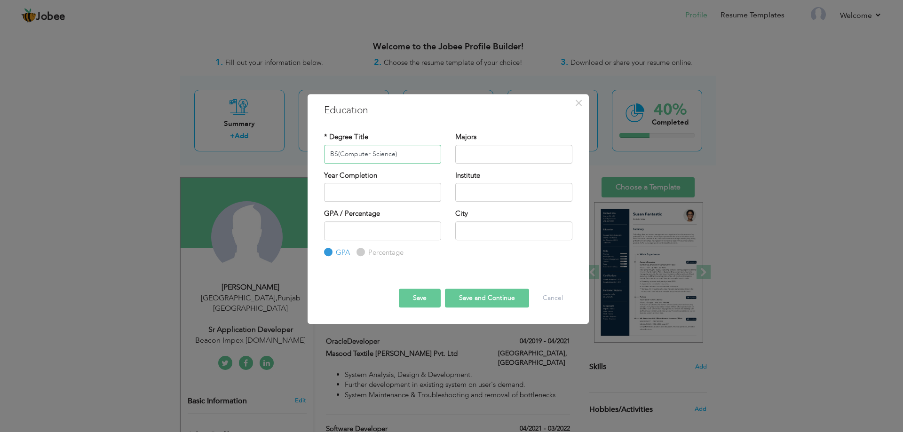
type input "BS(Computer Science)"
click at [484, 154] on input "text" at bounding box center [513, 154] width 117 height 19
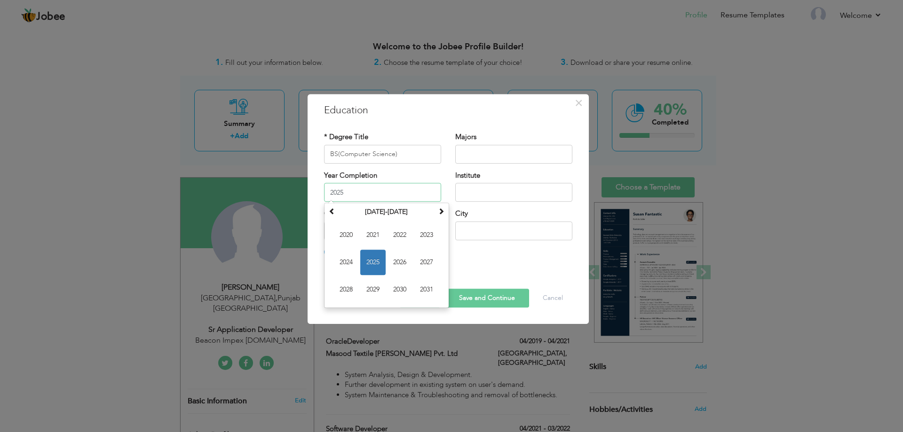
click at [371, 193] on input "2025" at bounding box center [382, 192] width 117 height 19
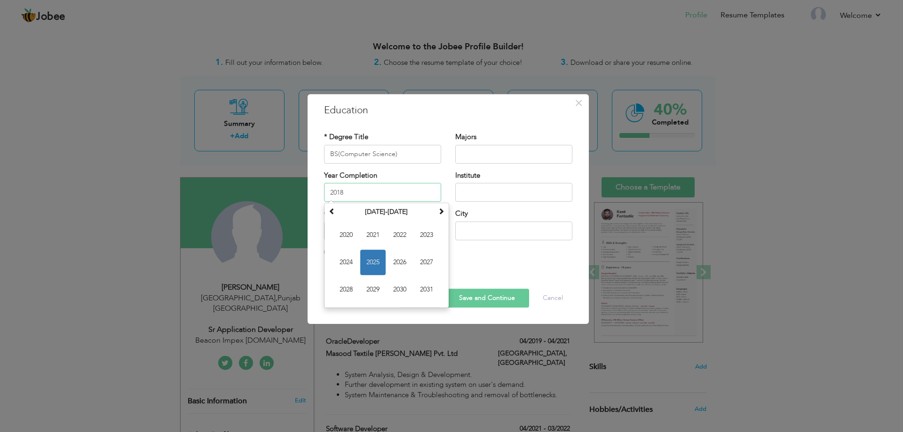
type input "2018"
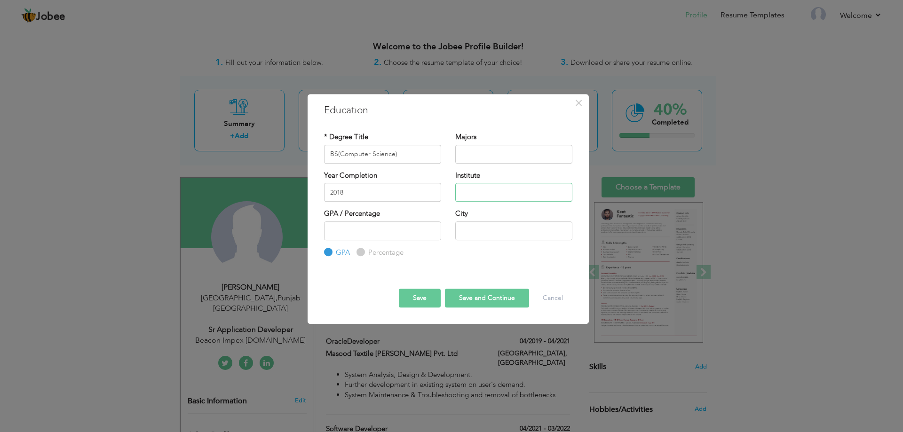
click at [462, 195] on input "text" at bounding box center [513, 192] width 117 height 19
type input "h"
type input "The University Of Faisalabad"
type input "3.51"
click at [502, 226] on input "text" at bounding box center [513, 230] width 117 height 19
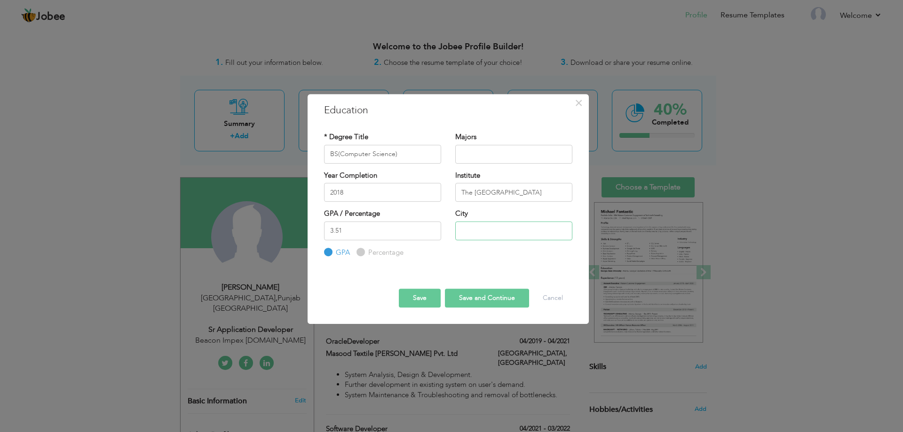
type input "Faisalabad"
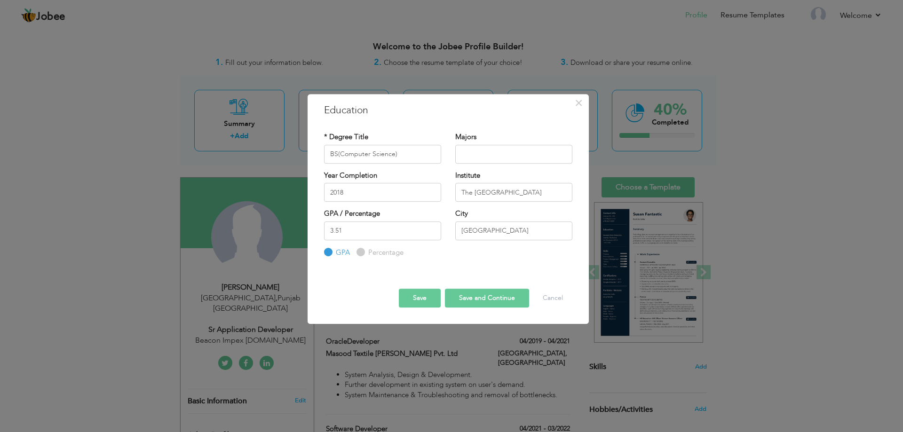
click at [428, 299] on button "Save" at bounding box center [420, 298] width 42 height 19
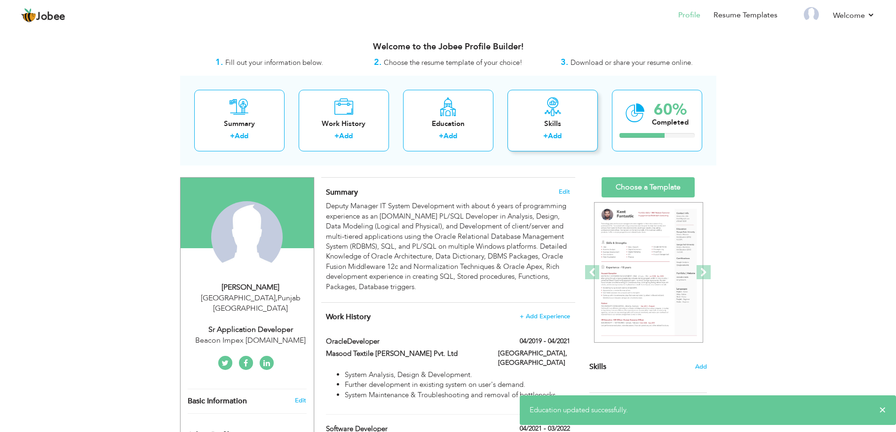
click at [549, 129] on div "Skills + Add" at bounding box center [552, 121] width 90 height 62
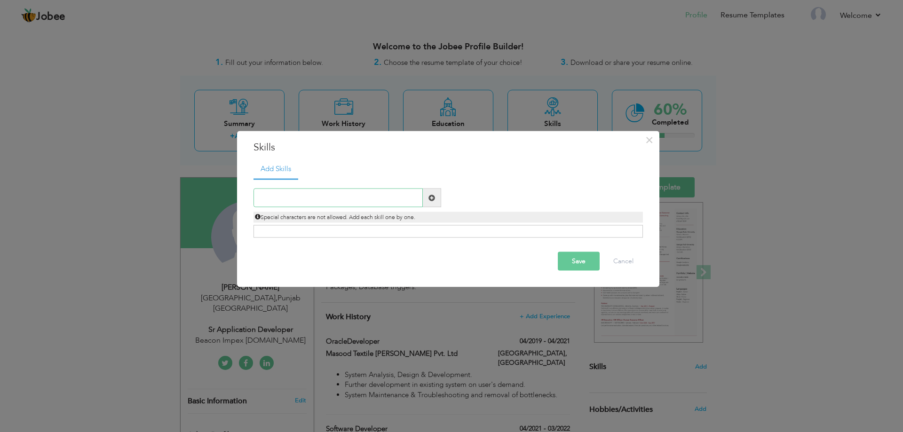
paste input "PL/SQL"
type input "PL/SQL"
click at [435, 200] on span at bounding box center [431, 197] width 7 height 7
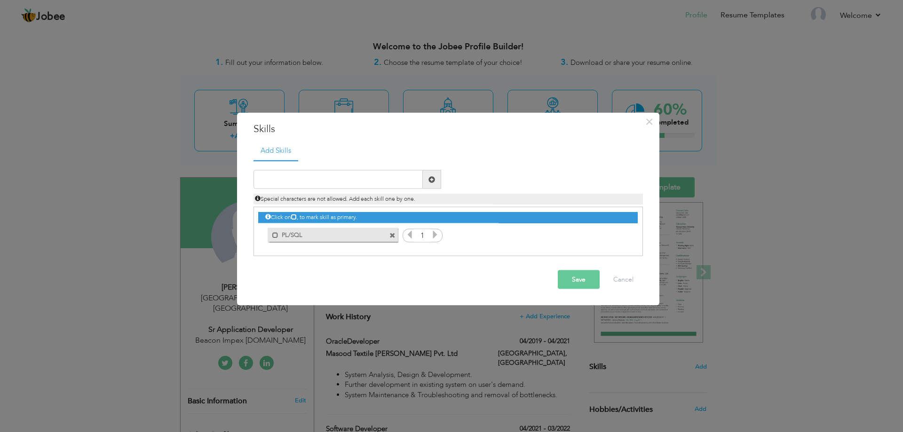
click at [434, 237] on icon at bounding box center [435, 234] width 8 height 8
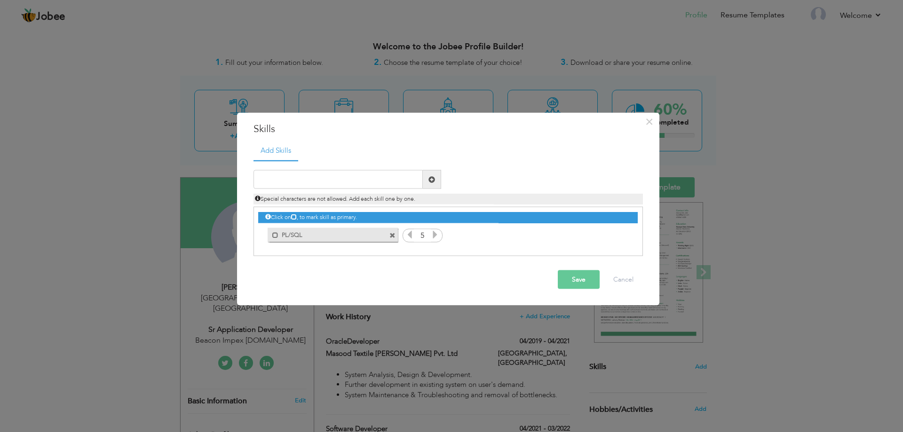
click at [434, 237] on icon at bounding box center [435, 234] width 8 height 8
click at [348, 185] on input "text" at bounding box center [337, 179] width 169 height 19
paste input "Database Design"
type input "Database Design"
click at [432, 180] on span at bounding box center [431, 179] width 7 height 7
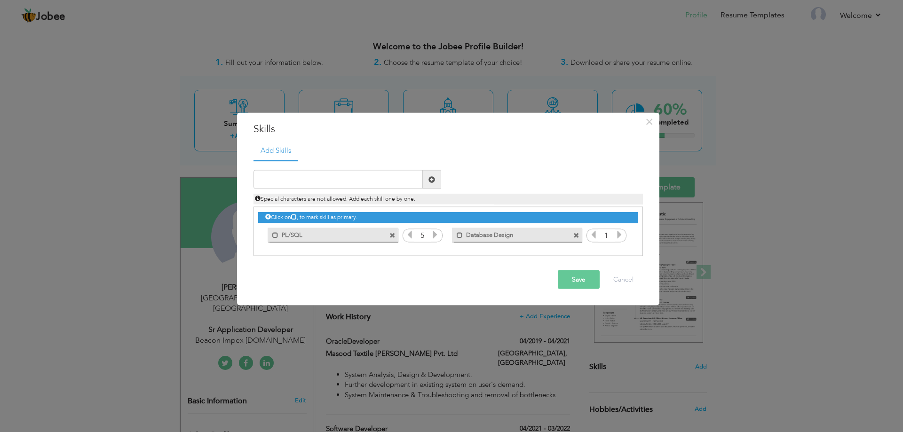
click at [617, 237] on icon at bounding box center [619, 234] width 8 height 8
click at [618, 237] on icon at bounding box center [619, 234] width 8 height 8
click at [370, 174] on input "text" at bounding box center [337, 179] width 169 height 19
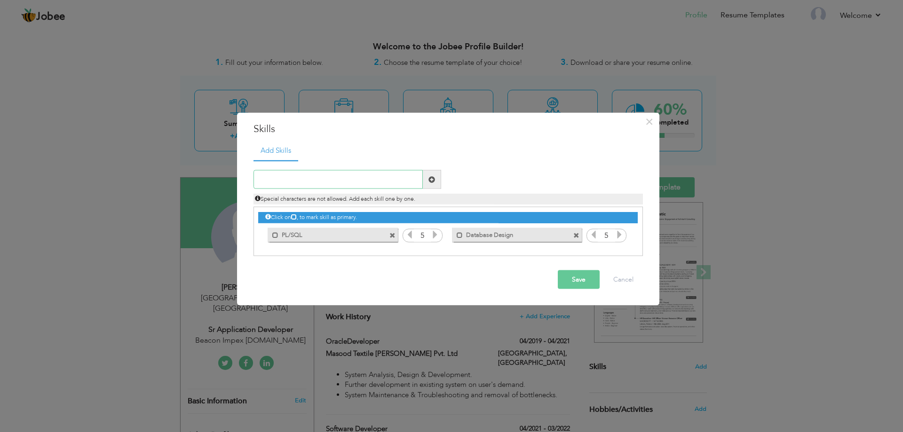
paste input "RDBMS"
type input "RDBMS"
click at [429, 178] on span at bounding box center [431, 179] width 7 height 7
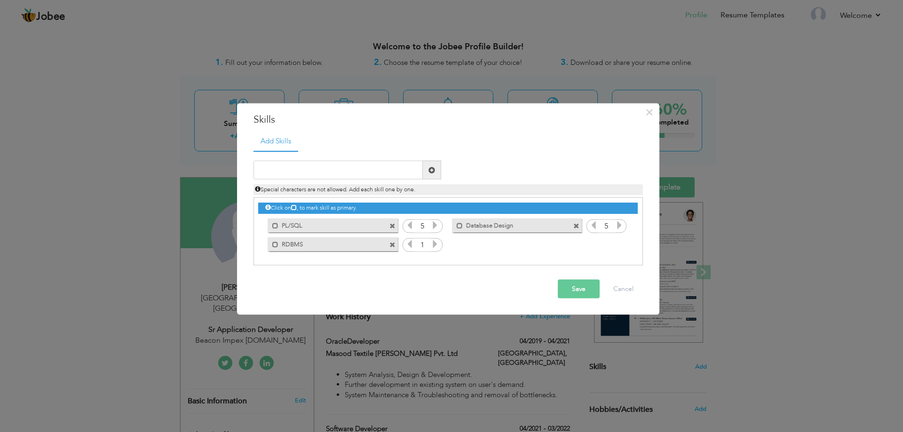
click at [435, 245] on icon at bounding box center [435, 244] width 8 height 8
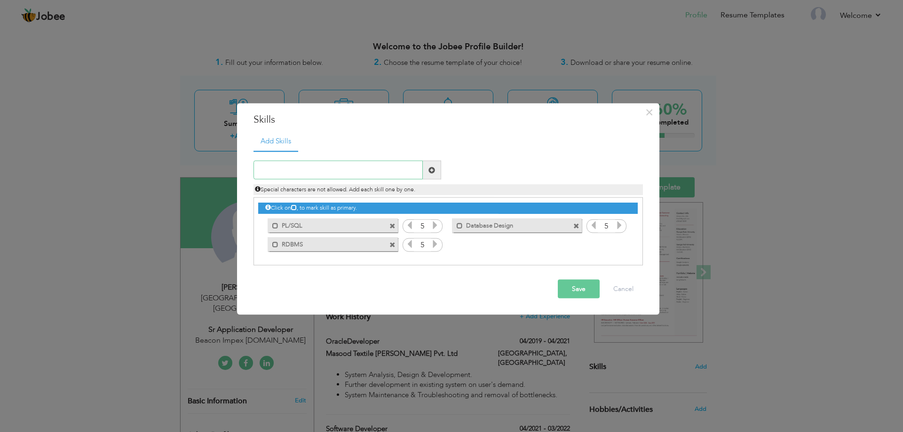
click at [297, 174] on input "text" at bounding box center [337, 170] width 169 height 19
paste input "SQL"
type input "SQL"
click at [423, 170] on span at bounding box center [432, 170] width 18 height 19
click at [617, 245] on icon at bounding box center [619, 244] width 8 height 8
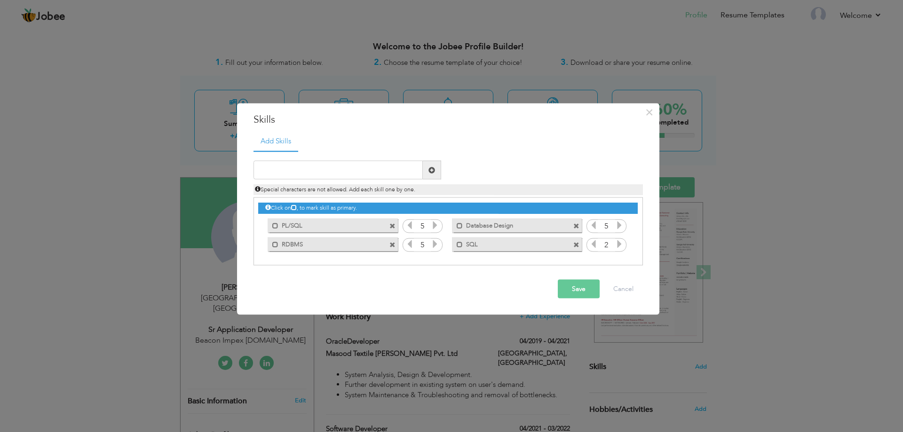
click at [617, 245] on icon at bounding box center [619, 244] width 8 height 8
click at [317, 175] on input "text" at bounding box center [337, 170] width 169 height 19
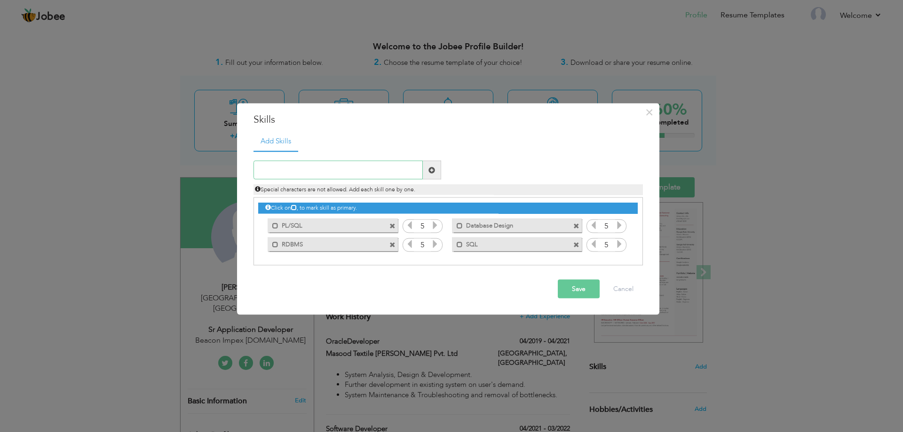
paste input "Oracle Forms and Reports 6i, 10g, 12c"
type input "Oracle Forms and Reports 6i, 10g, 12c"
click at [435, 169] on span at bounding box center [431, 169] width 7 height 7
click at [365, 165] on input "text" at bounding box center [337, 170] width 169 height 19
paste input "Oracle Forms and Reports 6i, 10g, 12c"
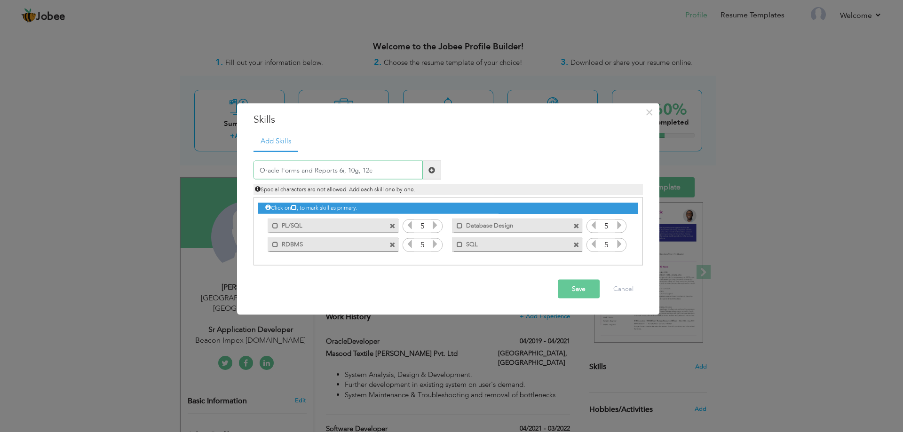
click at [360, 171] on input "Oracle Forms and Reports 6i, 10g, 12c" at bounding box center [337, 170] width 169 height 19
click at [345, 172] on input "Oracle Forms and Reports 6i, 10g 12c" at bounding box center [337, 170] width 169 height 19
type input "Oracle Forms and Reports 6i 10g 12c"
click at [430, 171] on span at bounding box center [431, 169] width 7 height 7
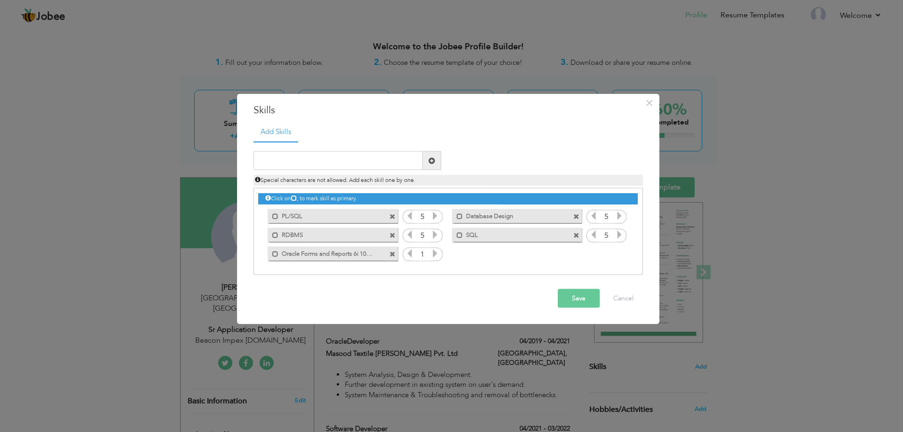
click at [438, 256] on icon at bounding box center [435, 253] width 8 height 8
click at [439, 256] on icon at bounding box center [435, 253] width 8 height 8
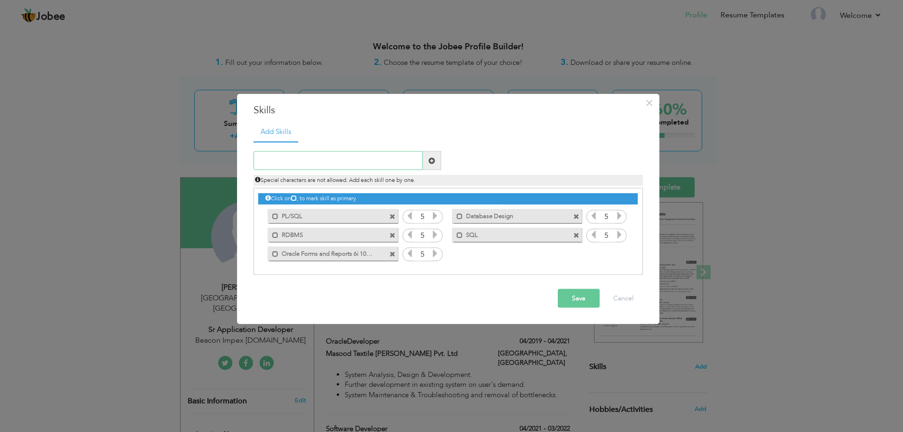
click at [350, 156] on input "text" at bounding box center [337, 160] width 169 height 19
type input "Oracle Apex"
click at [431, 164] on span at bounding box center [431, 160] width 7 height 7
click at [620, 258] on icon at bounding box center [619, 253] width 8 height 8
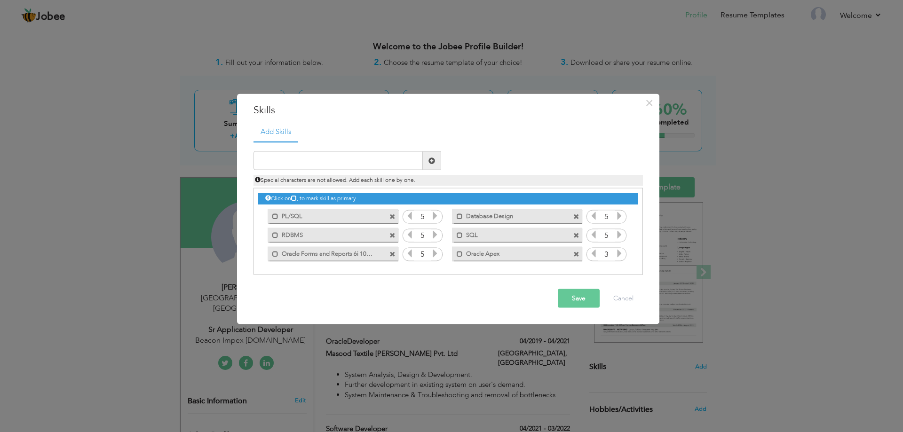
click at [620, 258] on icon at bounding box center [619, 253] width 8 height 8
click at [330, 163] on input "text" at bounding box center [337, 160] width 169 height 19
paste input "Troubleshooting"
type input "Troubleshooting"
click at [431, 160] on span at bounding box center [431, 160] width 7 height 7
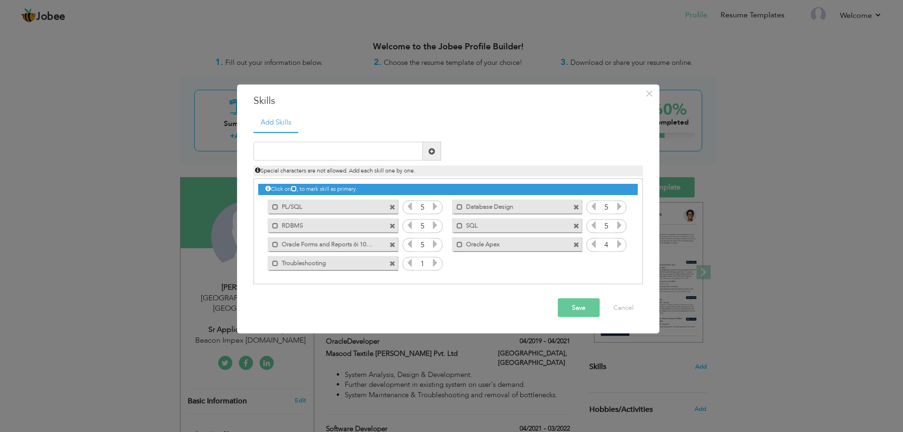
click at [432, 263] on icon at bounding box center [435, 263] width 8 height 8
click at [433, 263] on icon at bounding box center [435, 263] width 8 height 8
click at [378, 153] on input "text" at bounding box center [337, 151] width 169 height 19
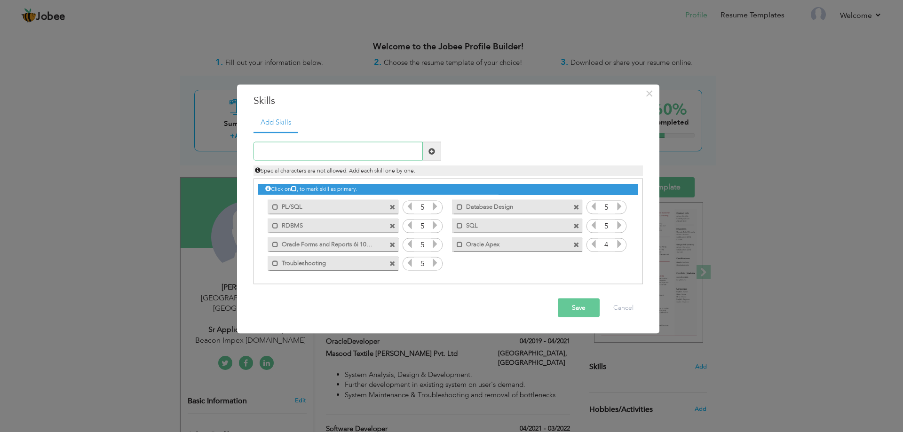
paste input "HTML"
type input "HTML"
click at [436, 150] on span at bounding box center [432, 151] width 18 height 19
click at [621, 265] on icon at bounding box center [619, 263] width 8 height 8
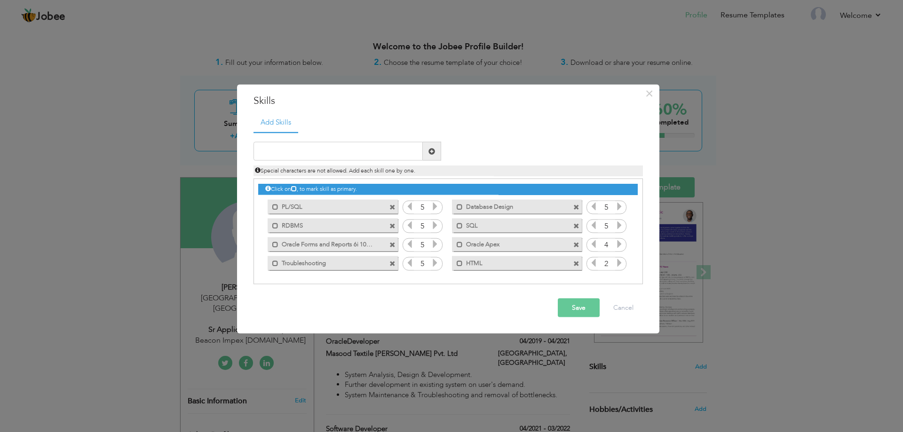
click at [621, 265] on icon at bounding box center [619, 263] width 8 height 8
click at [589, 263] on icon at bounding box center [593, 263] width 8 height 8
click at [349, 151] on input "text" at bounding box center [337, 151] width 169 height 19
paste input "CSS"
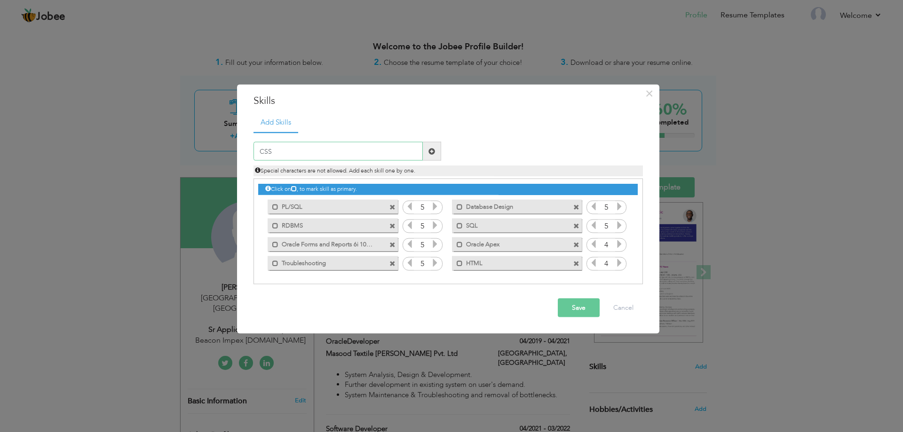
type input "CSS"
click at [427, 152] on span at bounding box center [432, 151] width 18 height 19
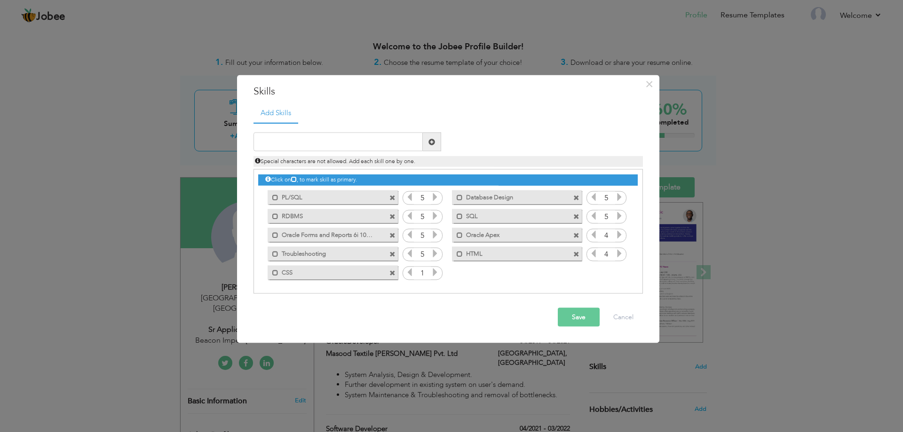
click at [440, 272] on div "1" at bounding box center [423, 273] width 40 height 14
drag, startPoint x: 440, startPoint y: 272, endPoint x: 435, endPoint y: 273, distance: 4.9
click at [436, 273] on div "1" at bounding box center [423, 273] width 40 height 14
click at [435, 273] on icon at bounding box center [435, 272] width 8 height 8
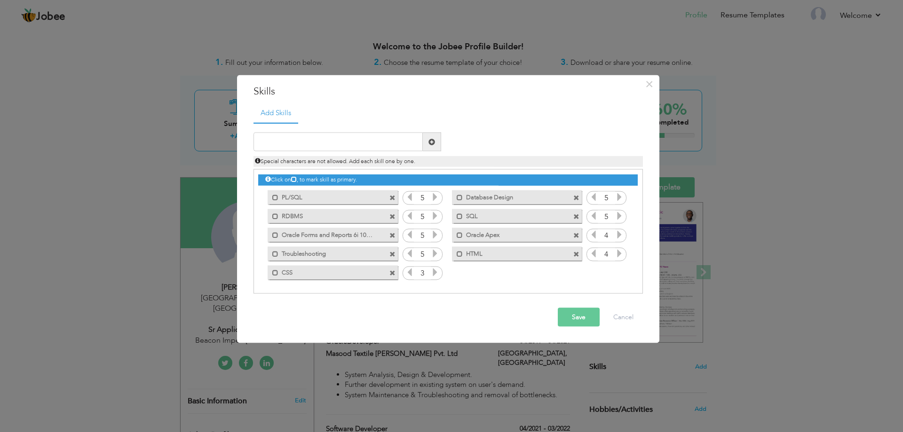
click at [435, 273] on icon at bounding box center [435, 272] width 8 height 8
click at [388, 137] on input "text" at bounding box center [337, 142] width 169 height 19
paste input "Toad"
type input "Toad"
click at [433, 142] on span at bounding box center [431, 141] width 7 height 7
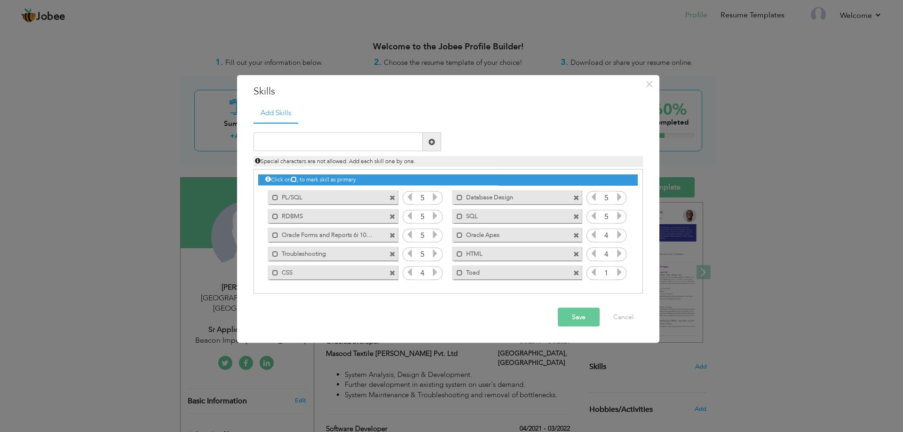
click at [624, 273] on div "1" at bounding box center [606, 273] width 40 height 14
click at [622, 273] on div "1" at bounding box center [606, 273] width 40 height 14
click at [622, 274] on icon at bounding box center [619, 272] width 8 height 8
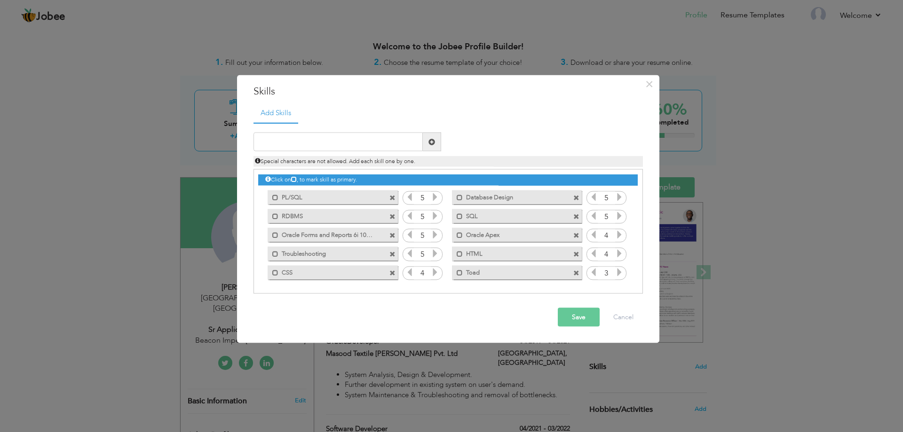
click at [622, 274] on icon at bounding box center [619, 272] width 8 height 8
click at [580, 315] on button "Save" at bounding box center [579, 317] width 42 height 19
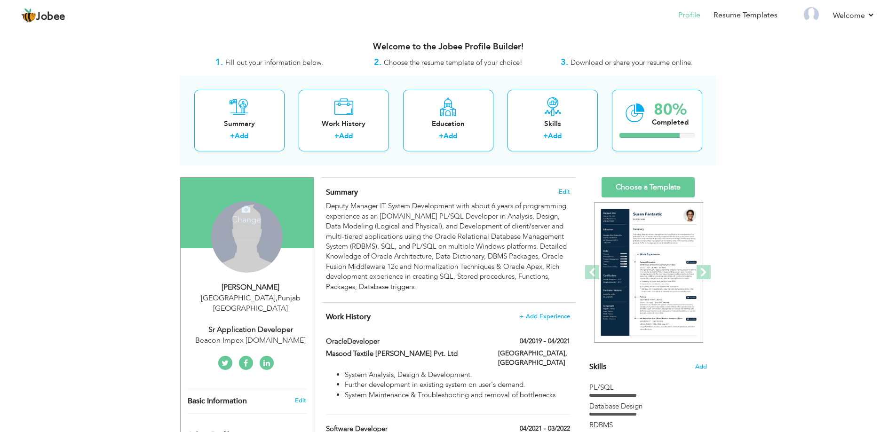
click at [246, 234] on div "Change Remove" at bounding box center [246, 236] width 71 height 71
click at [249, 216] on h4 "Change" at bounding box center [246, 213] width 67 height 23
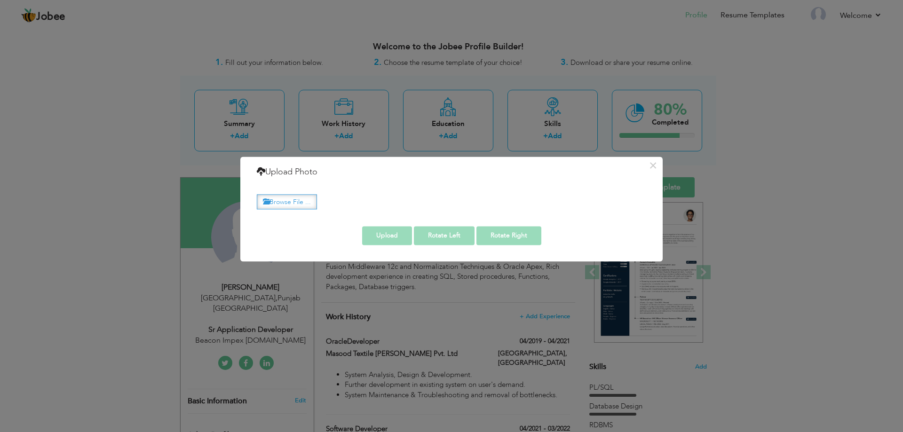
click at [304, 202] on label "Browse File ..." at bounding box center [287, 202] width 60 height 15
click at [0, 0] on input "Browse File ..." at bounding box center [0, 0] width 0 height 0
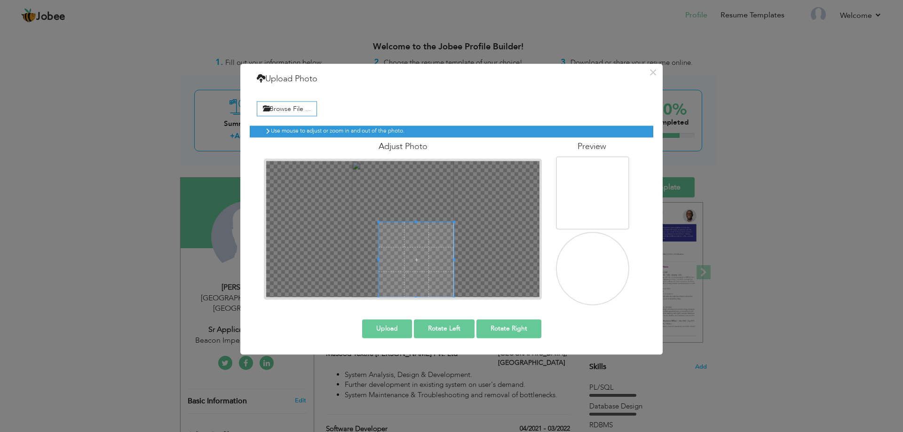
click at [403, 281] on div at bounding box center [402, 229] width 273 height 136
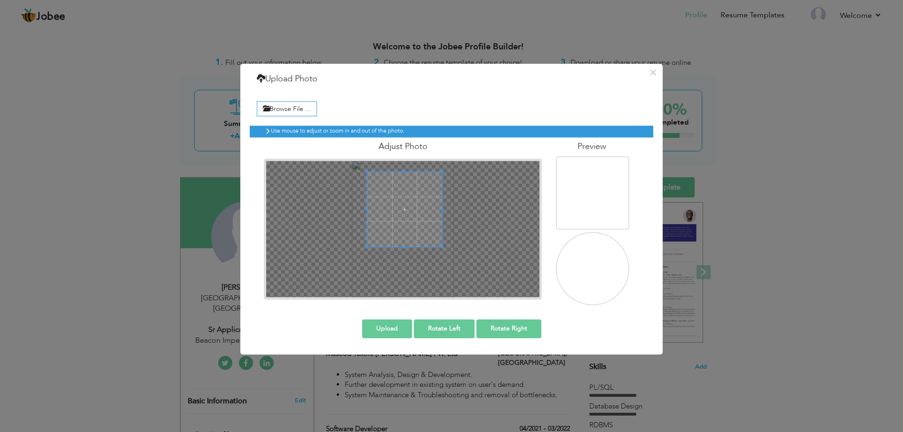
click at [401, 210] on span at bounding box center [404, 209] width 75 height 75
click at [456, 310] on div "Browse File ... Preview" at bounding box center [451, 201] width 403 height 222
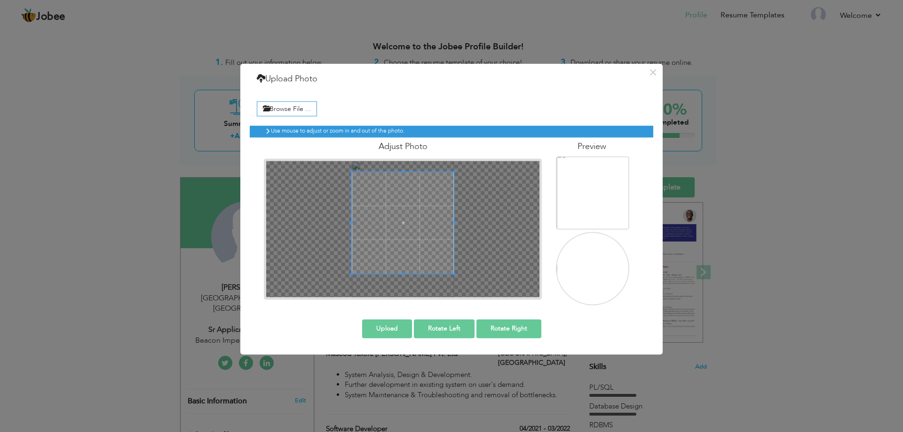
click at [409, 287] on div at bounding box center [402, 229] width 273 height 136
click at [413, 225] on span at bounding box center [403, 216] width 103 height 103
click at [403, 288] on div at bounding box center [402, 229] width 273 height 136
click at [420, 239] on span at bounding box center [403, 217] width 103 height 103
click at [397, 328] on button "Upload" at bounding box center [387, 328] width 50 height 19
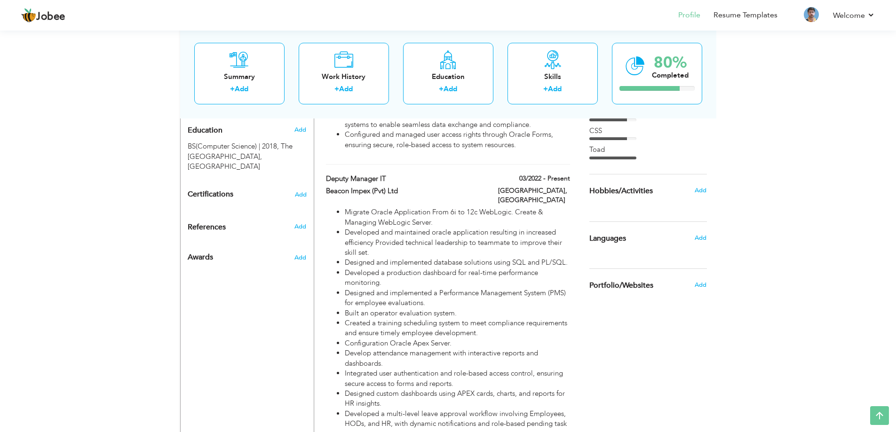
scroll to position [329, 0]
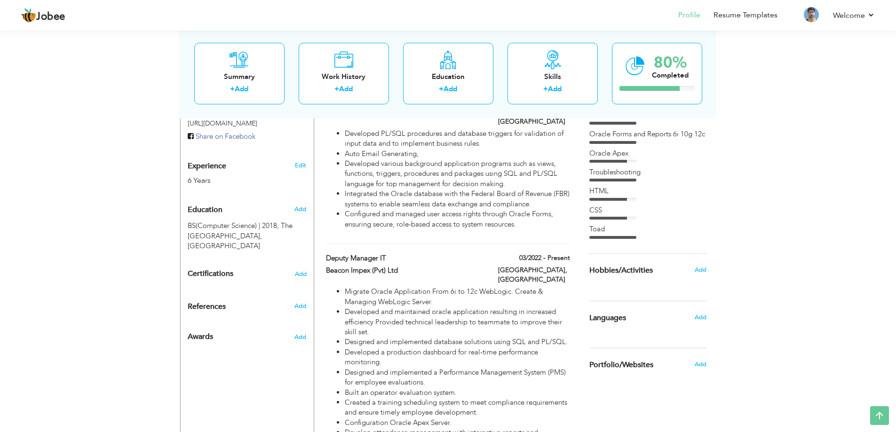
click at [710, 320] on div "Add" at bounding box center [703, 317] width 22 height 18
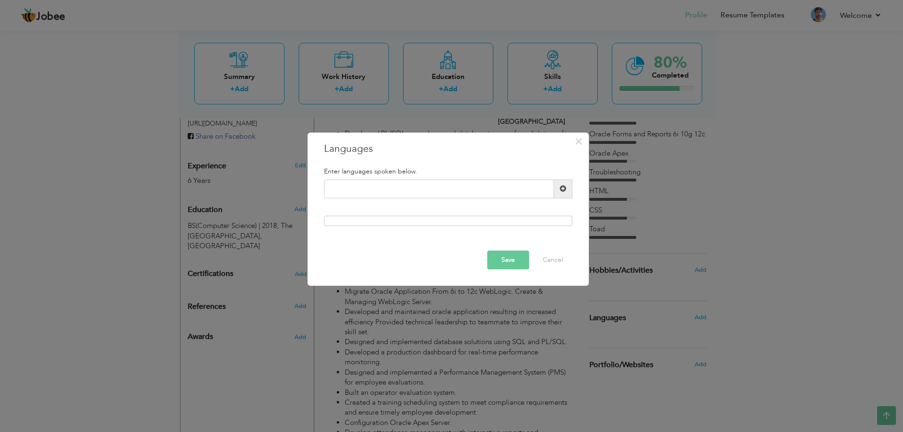
click at [702, 319] on div "× Languages Enter languages spoken below. Save Cancel" at bounding box center [451, 216] width 903 height 432
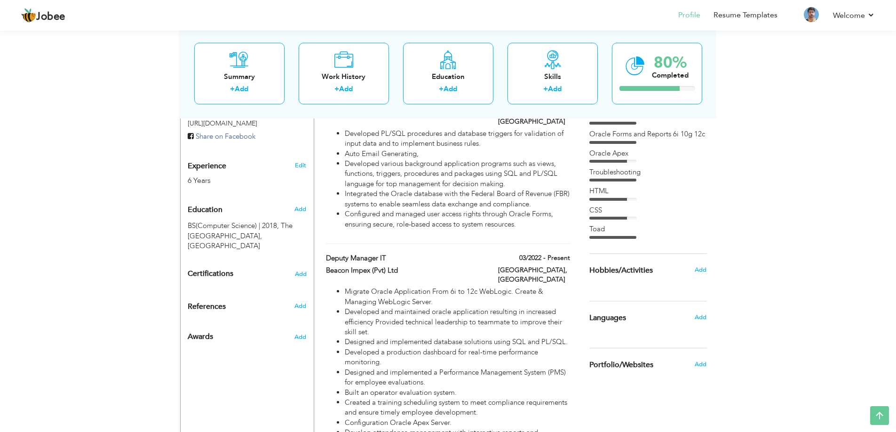
click at [703, 318] on span "Add" at bounding box center [701, 317] width 12 height 8
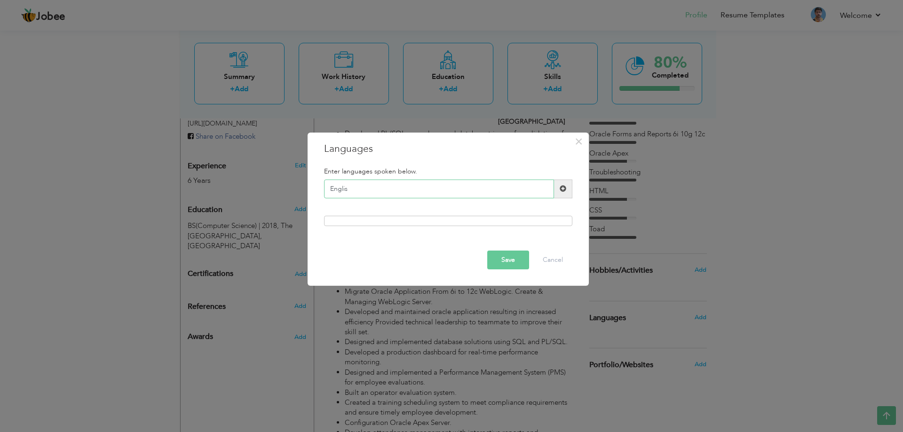
type input "English"
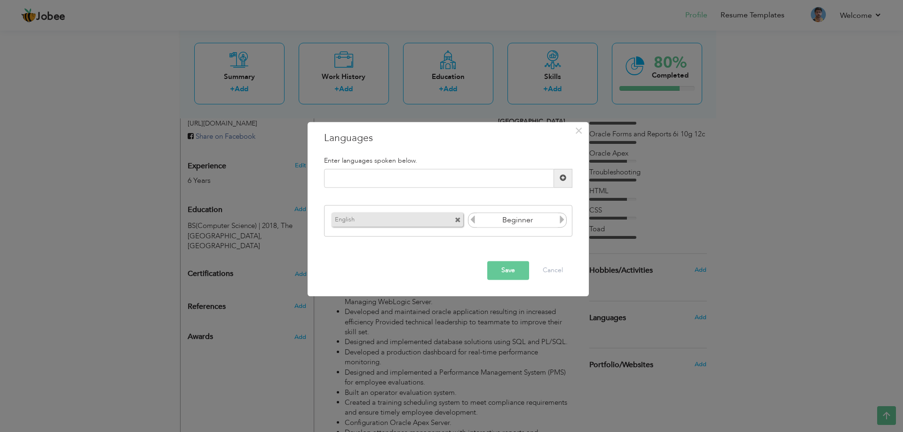
click at [559, 221] on icon at bounding box center [562, 220] width 8 height 8
click at [560, 221] on icon at bounding box center [562, 220] width 8 height 8
click at [561, 221] on icon at bounding box center [562, 220] width 8 height 8
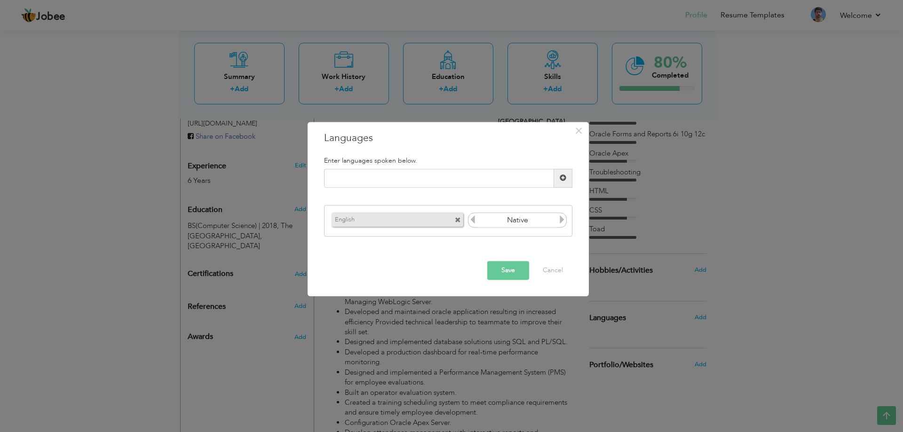
click at [473, 221] on icon at bounding box center [472, 220] width 8 height 8
click at [561, 221] on icon at bounding box center [562, 220] width 8 height 8
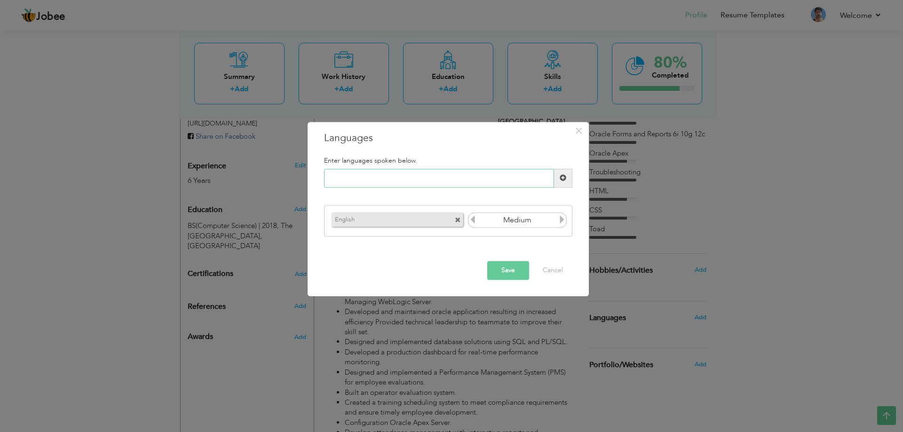
click at [523, 174] on input "text" at bounding box center [439, 178] width 230 height 19
type input "Urdu"
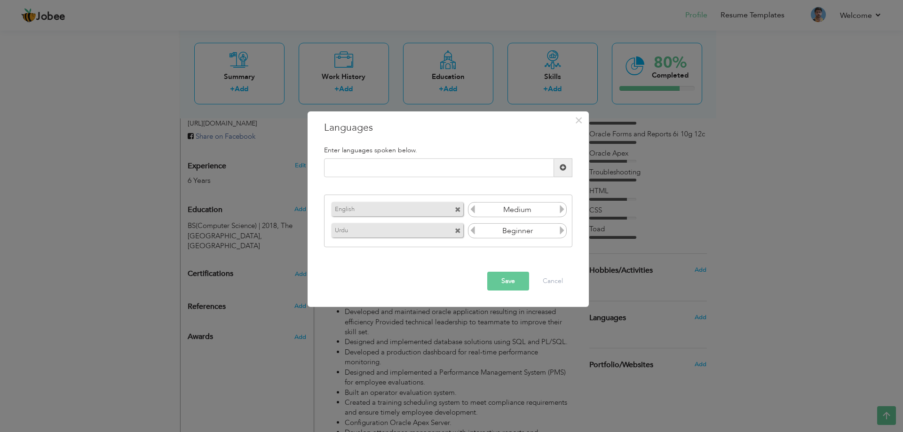
click at [560, 211] on icon at bounding box center [562, 209] width 8 height 8
click at [561, 231] on icon at bounding box center [562, 230] width 8 height 8
click at [494, 167] on input "text" at bounding box center [439, 167] width 230 height 19
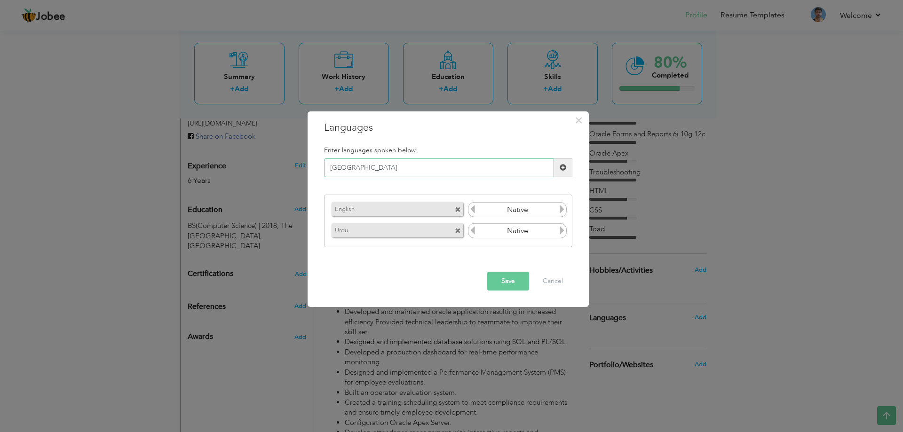
type input "Punjabi"
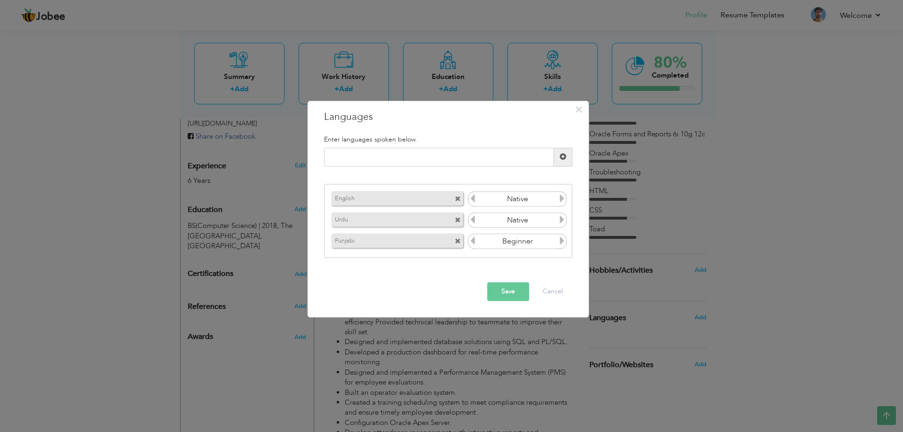
click at [559, 242] on icon at bounding box center [562, 241] width 8 height 8
click at [561, 242] on icon at bounding box center [562, 241] width 8 height 8
click at [518, 294] on button "Save" at bounding box center [508, 291] width 42 height 19
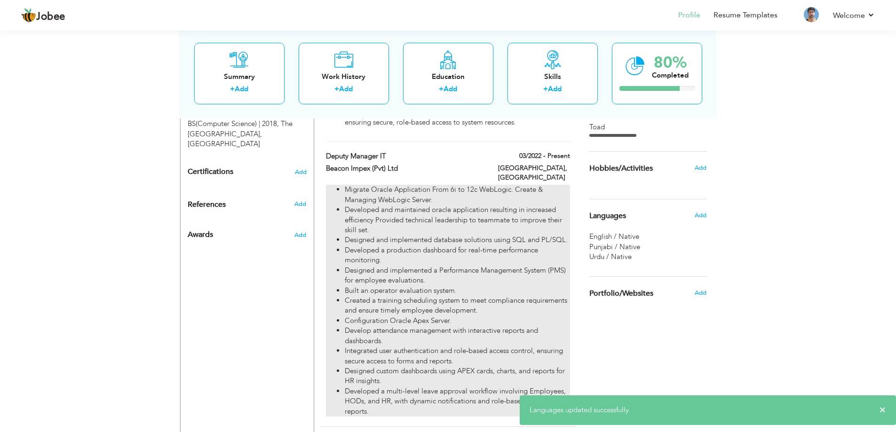
scroll to position [470, 0]
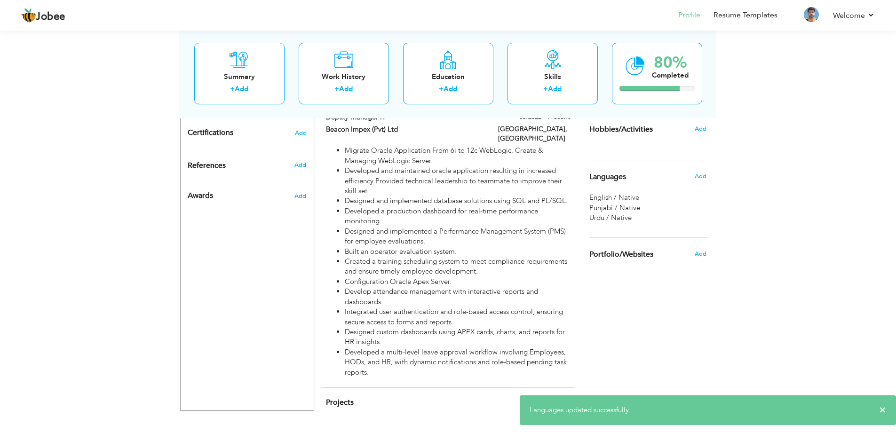
click at [709, 123] on div "Add" at bounding box center [703, 129] width 22 height 18
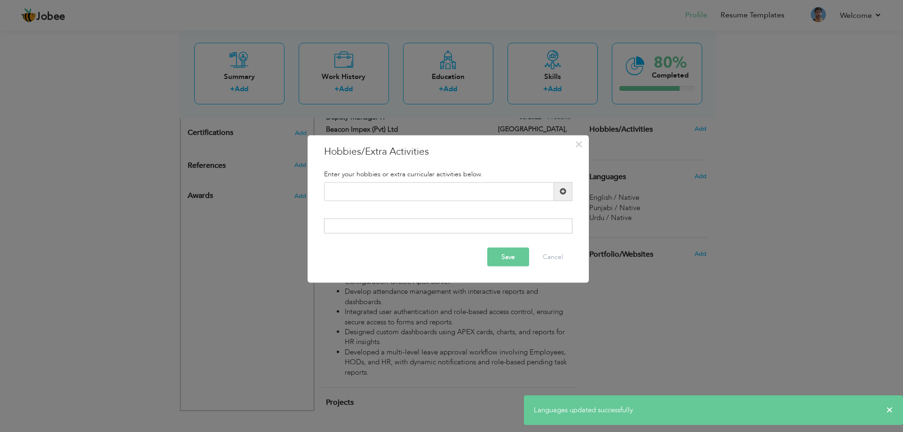
click at [704, 128] on div "× Hobbies/Extra Activities Enter your hobbies or extra curricular activities be…" at bounding box center [451, 216] width 903 height 432
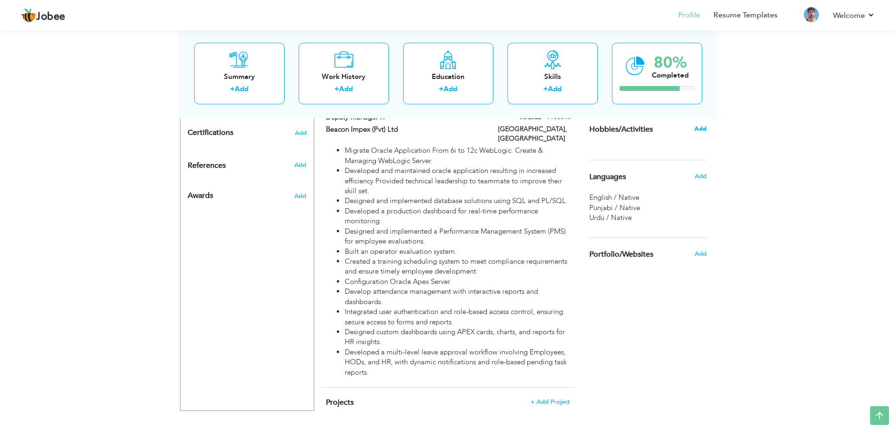
click at [700, 128] on span "Add" at bounding box center [700, 129] width 12 height 8
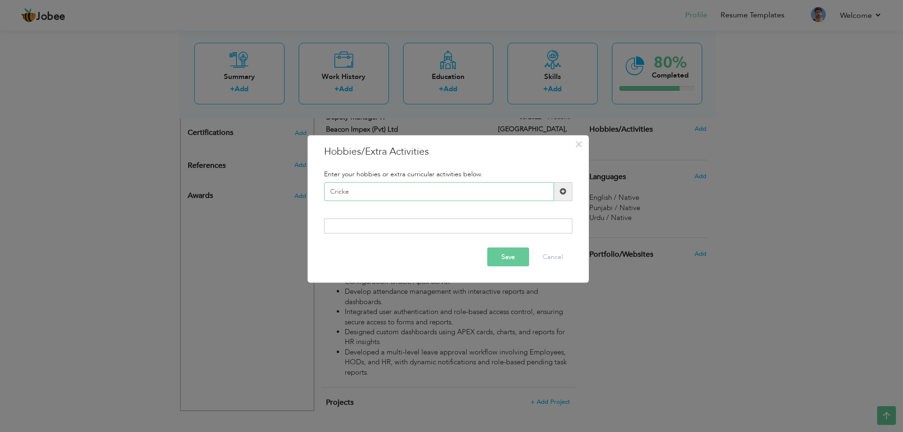
type input "Cricket"
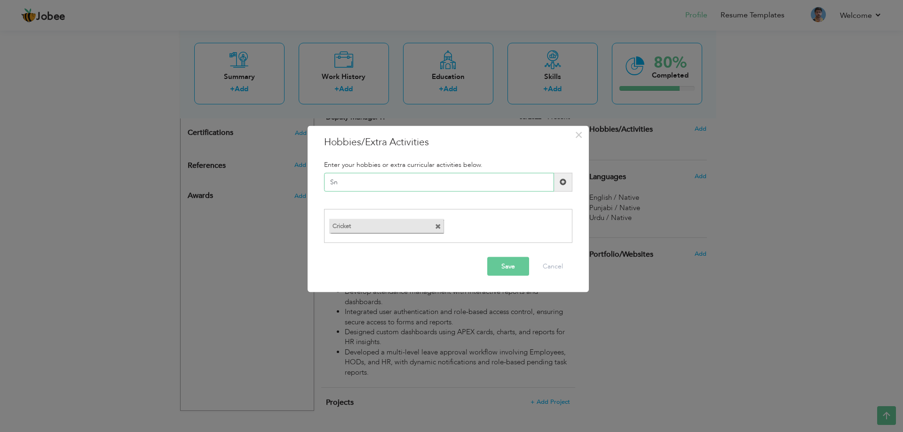
type input "S"
type input "Computer Game"
click at [506, 265] on button "Save" at bounding box center [508, 266] width 42 height 19
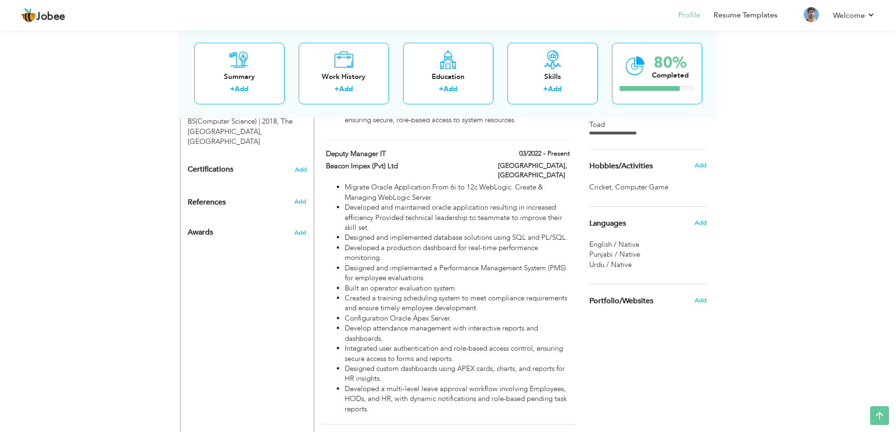
scroll to position [423, 0]
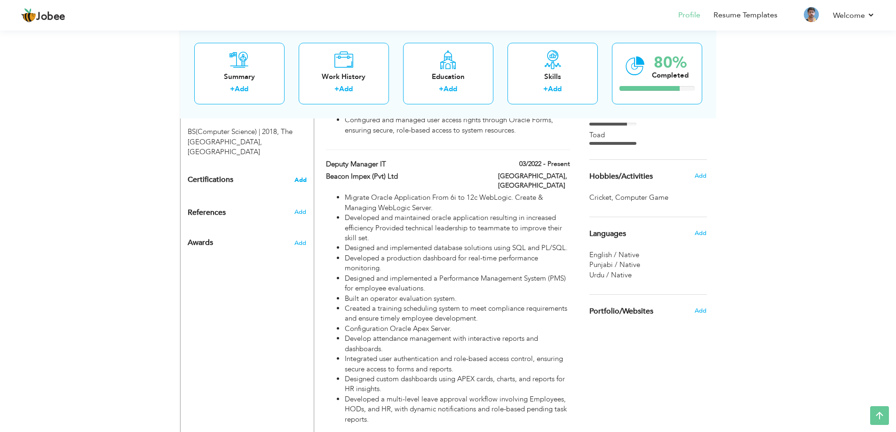
click at [301, 177] on span "Add" at bounding box center [300, 180] width 12 height 7
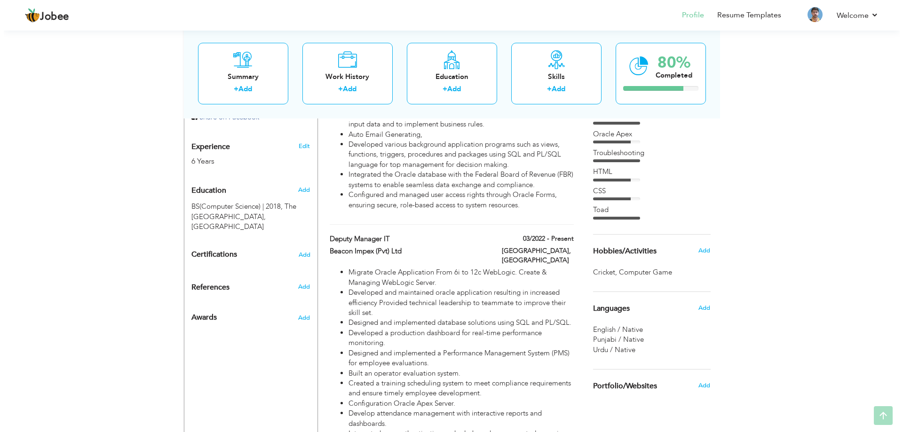
scroll to position [376, 0]
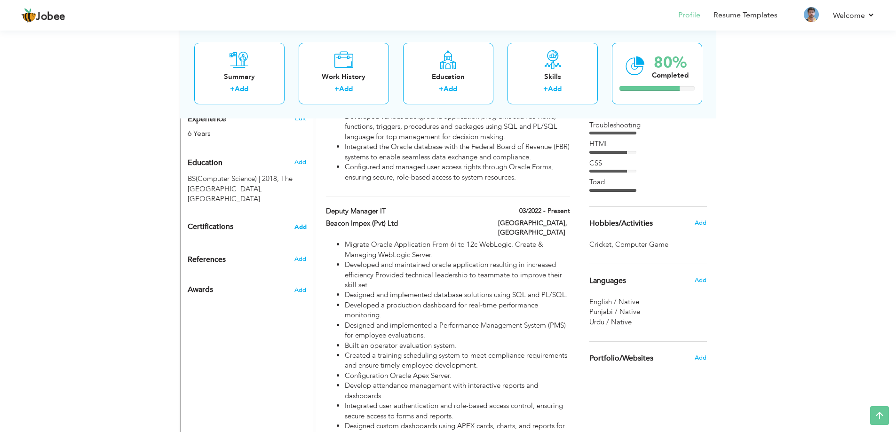
click at [298, 224] on span "Add" at bounding box center [300, 227] width 12 height 7
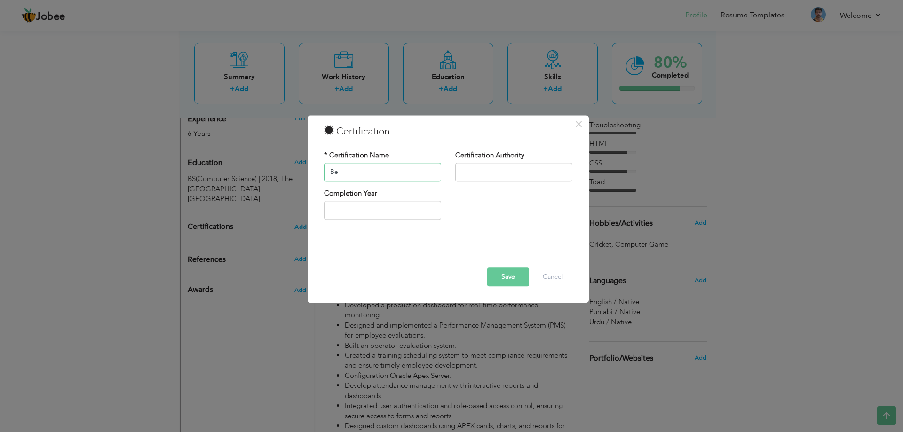
type input "B"
paste input "secured 2nd Position in the Final Year Project at"
click at [368, 173] on input "text" at bounding box center [382, 172] width 117 height 19
click at [436, 175] on input "Secured 2nd Position in the Final Year Project at" at bounding box center [382, 172] width 117 height 19
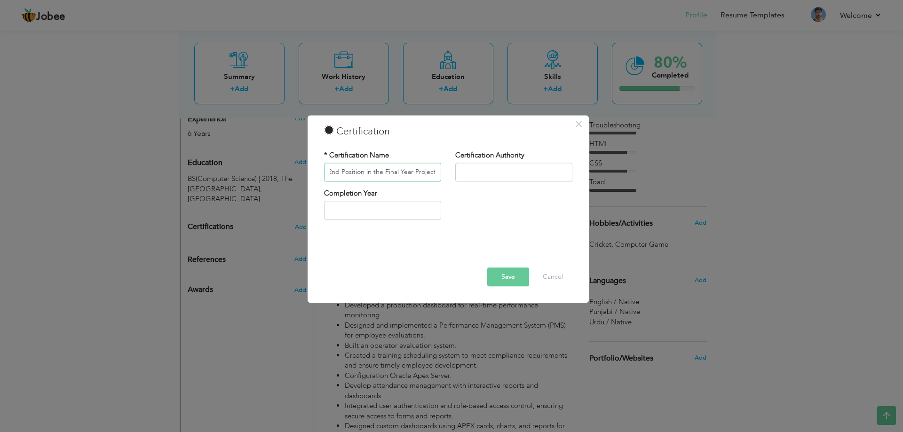
scroll to position [0, 27]
type input "Secured 2nd Position in the Final Year Project"
click at [379, 213] on input "2025" at bounding box center [382, 210] width 117 height 19
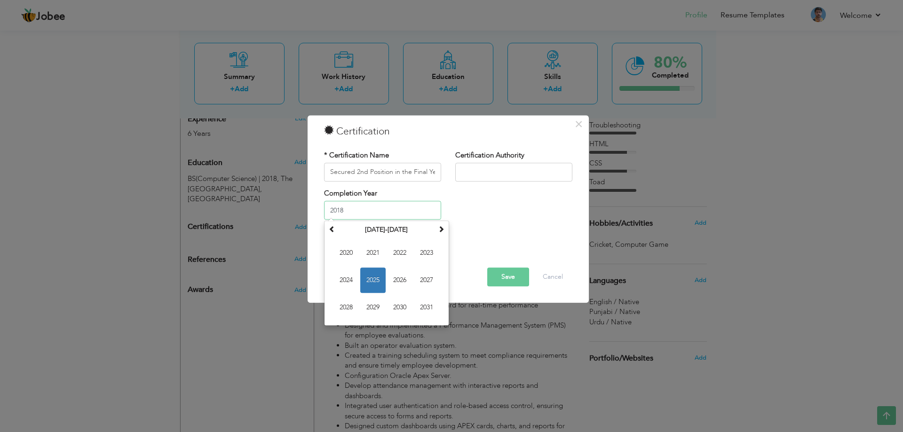
type input "2018"
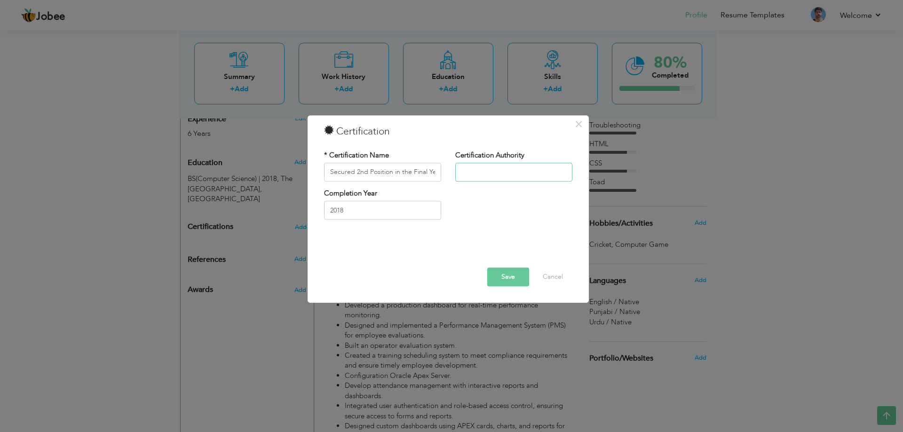
click at [534, 175] on input "text" at bounding box center [513, 172] width 117 height 19
click at [516, 277] on button "Save" at bounding box center [508, 277] width 42 height 19
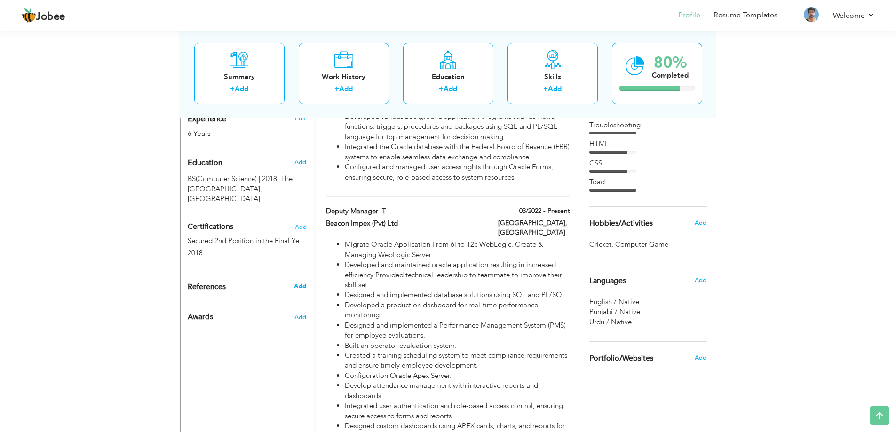
click at [304, 282] on span "Add" at bounding box center [300, 286] width 12 height 8
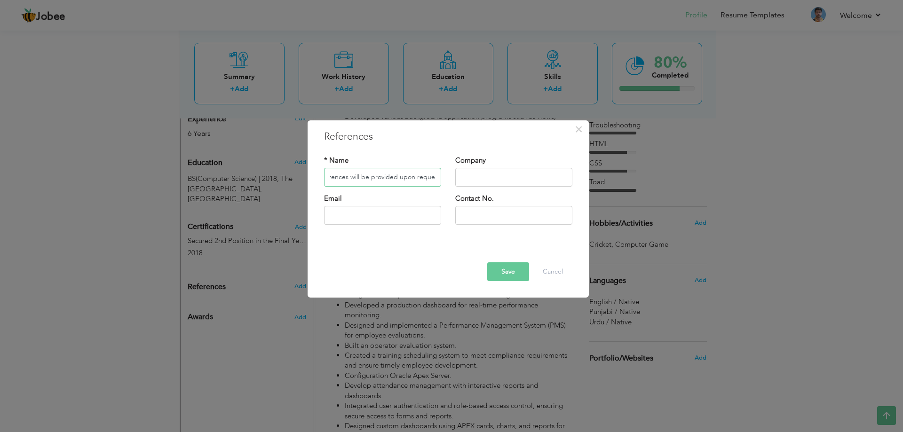
scroll to position [0, 16]
type input "References will be provided upon request"
click at [516, 270] on button "Save" at bounding box center [508, 271] width 42 height 19
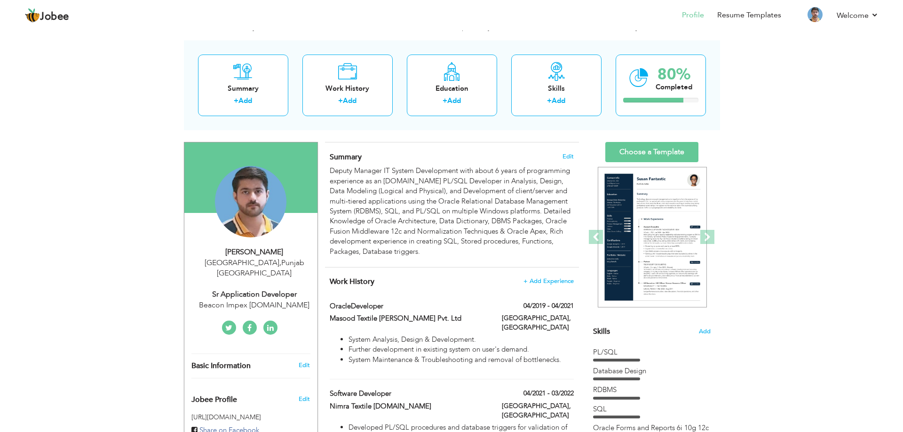
scroll to position [52, 0]
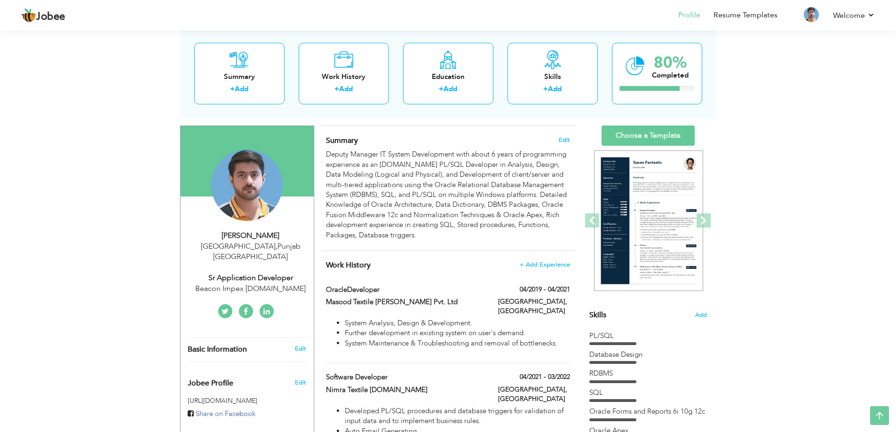
click at [296, 343] on div "Basic Information Edit" at bounding box center [247, 350] width 133 height 24
type input "Zeeshan"
type input "Ali"
type input "03059960000"
select select "number:166"
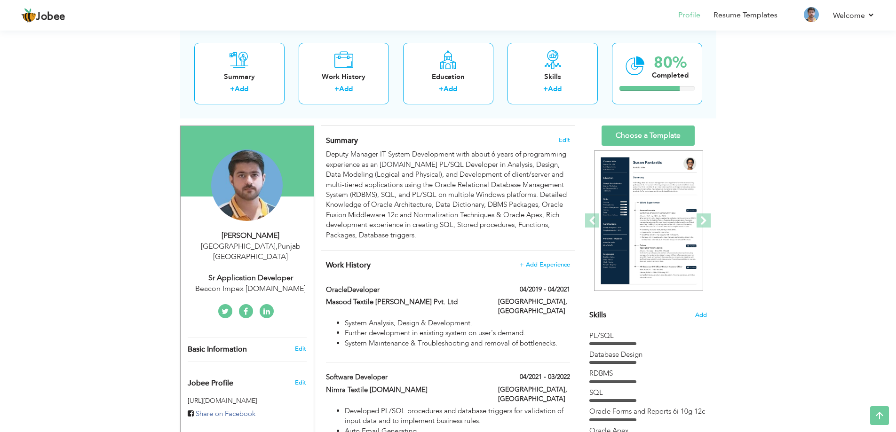
type input "Punjab"
type input "Faisalabad"
select select "number:8"
type input "Beacon Impex Pvt.Ltd"
type input "Sr Application Developer"
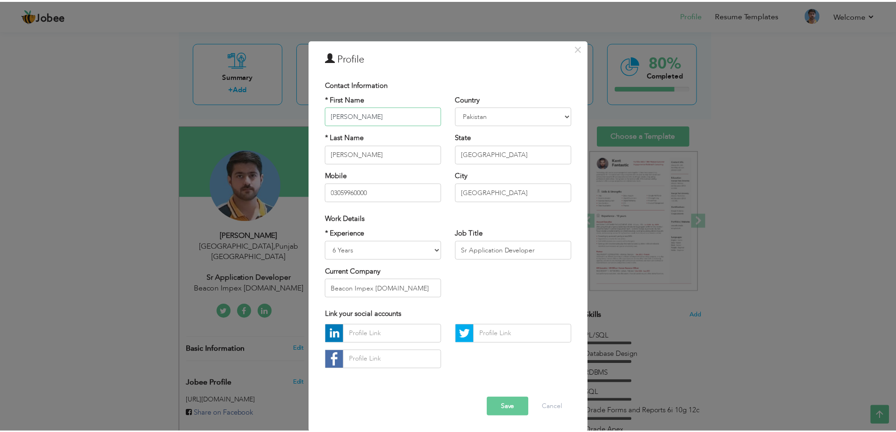
scroll to position [5, 0]
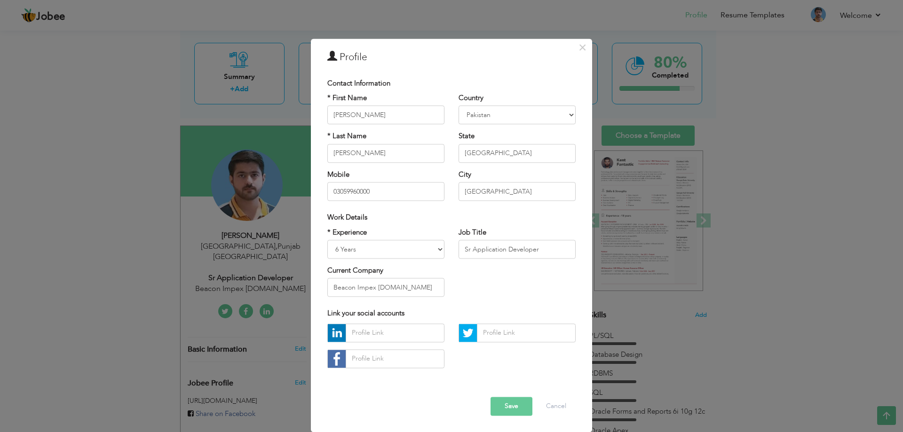
click at [523, 405] on button "Save" at bounding box center [511, 406] width 42 height 19
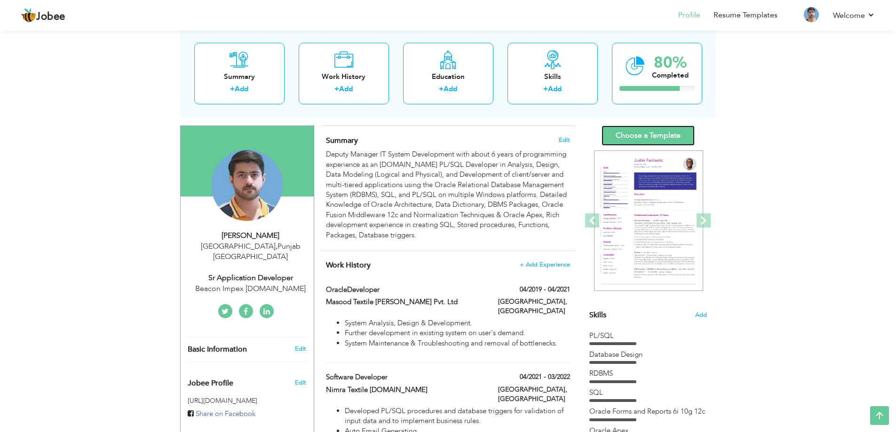
click at [649, 131] on link "Choose a Template" at bounding box center [647, 136] width 93 height 20
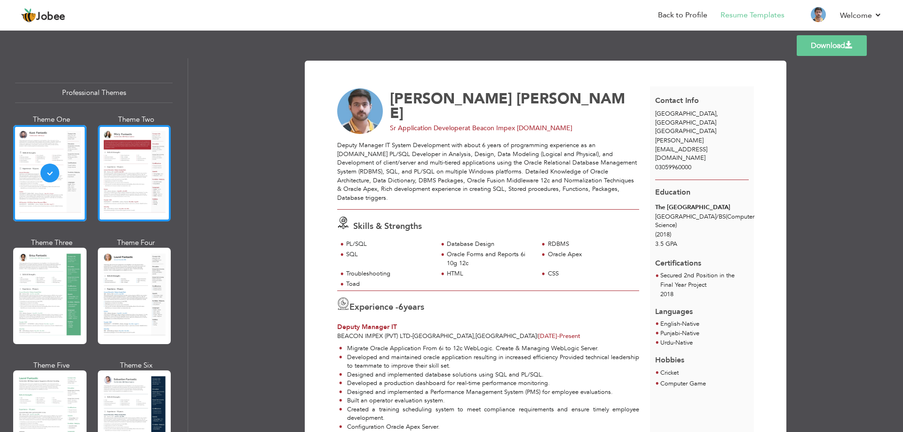
click at [134, 186] on div at bounding box center [134, 173] width 73 height 96
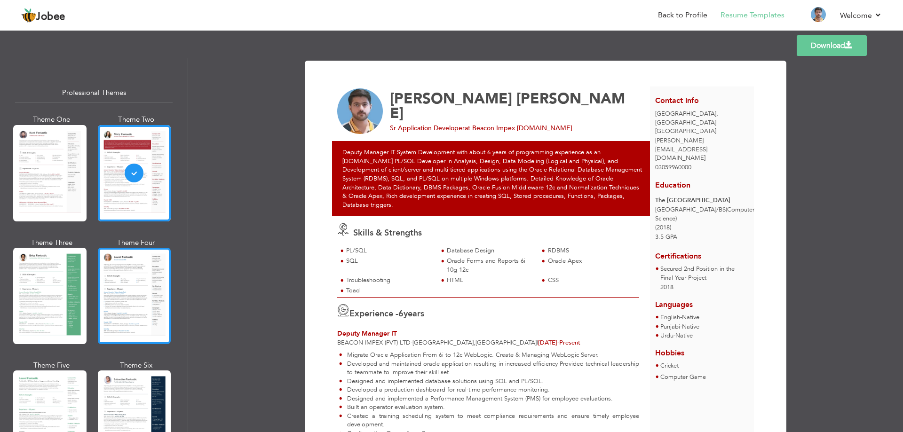
click at [133, 270] on div at bounding box center [134, 296] width 73 height 96
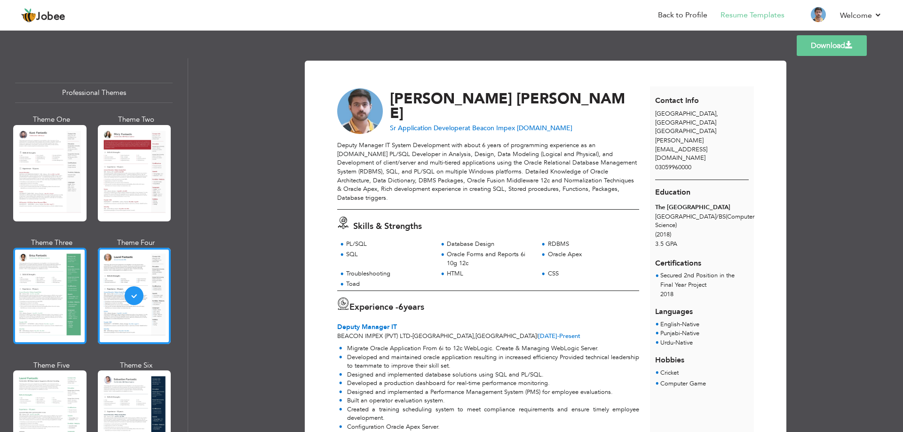
click at [64, 277] on div at bounding box center [49, 296] width 73 height 96
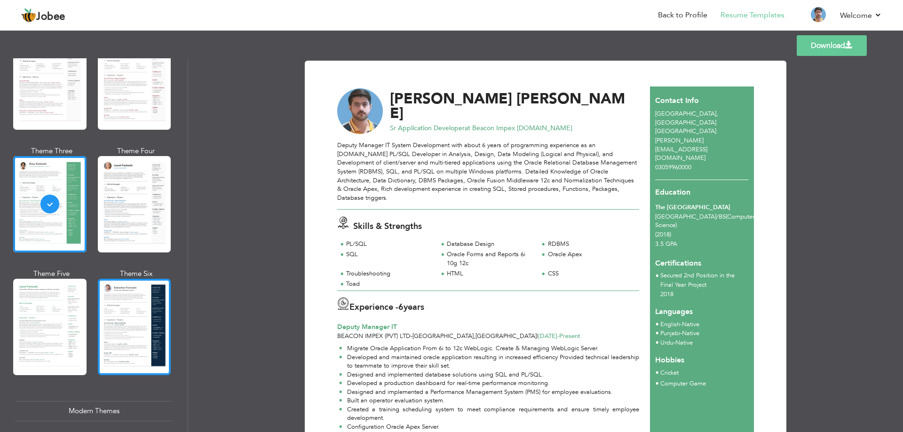
scroll to position [94, 0]
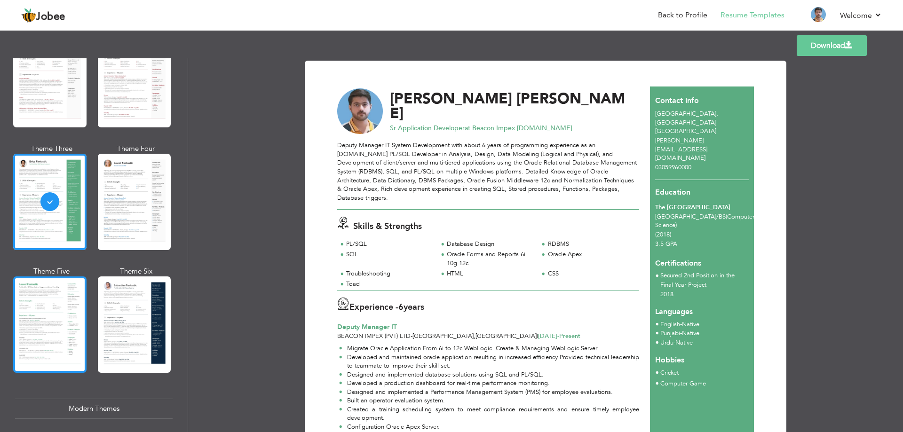
click at [79, 315] on div at bounding box center [49, 325] width 73 height 96
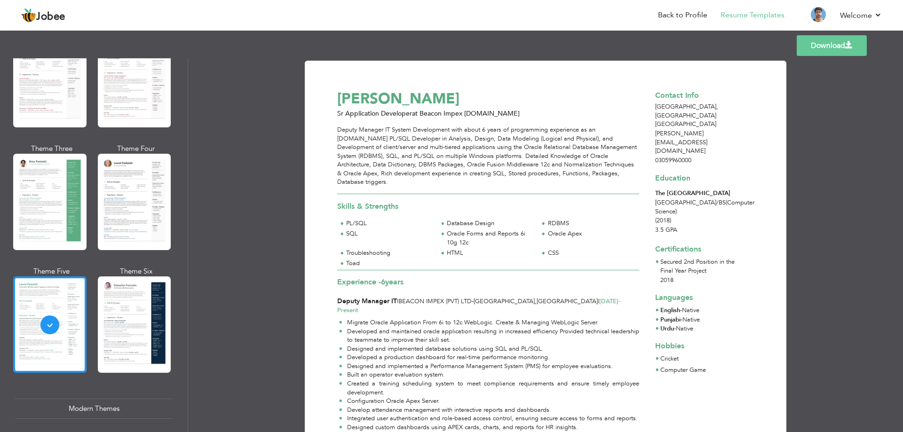
scroll to position [0, 0]
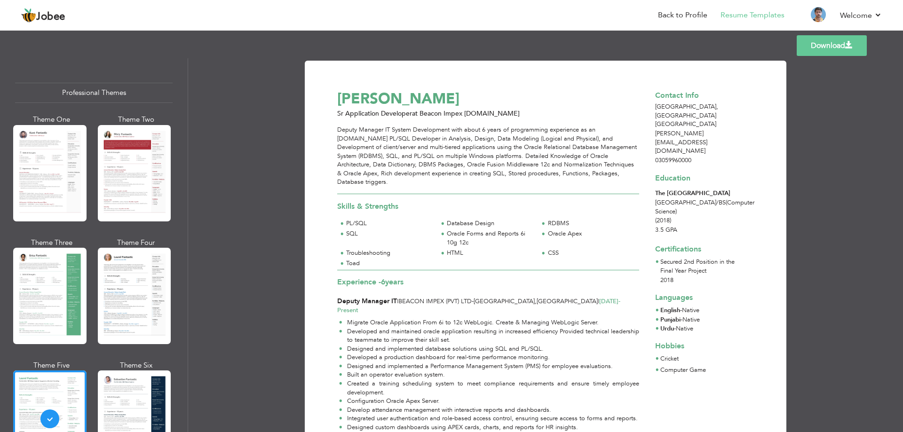
click at [51, 224] on div "Theme One" at bounding box center [51, 171] width 73 height 113
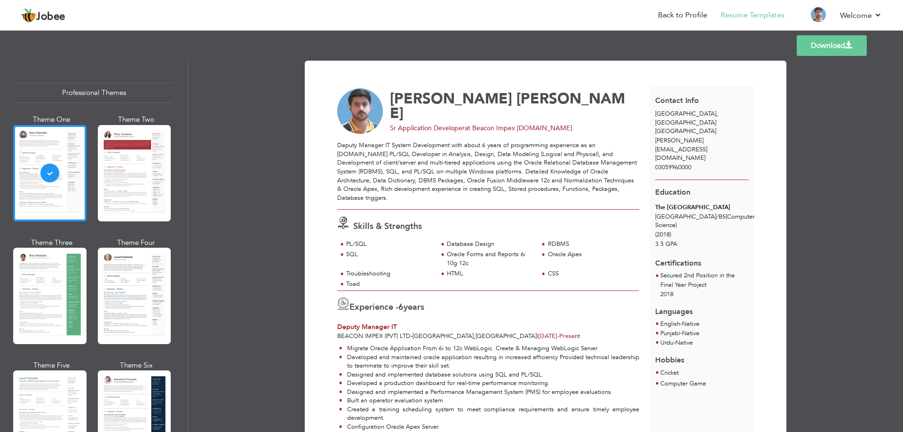
click at [837, 47] on link "Download" at bounding box center [832, 45] width 70 height 21
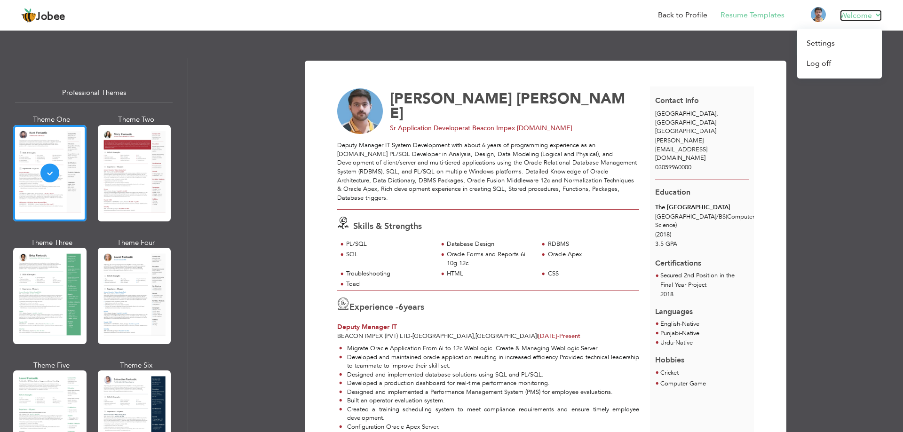
click at [877, 16] on link "Welcome" at bounding box center [861, 15] width 42 height 11
click at [834, 61] on link "Log off" at bounding box center [839, 64] width 85 height 20
